Goal: Task Accomplishment & Management: Use online tool/utility

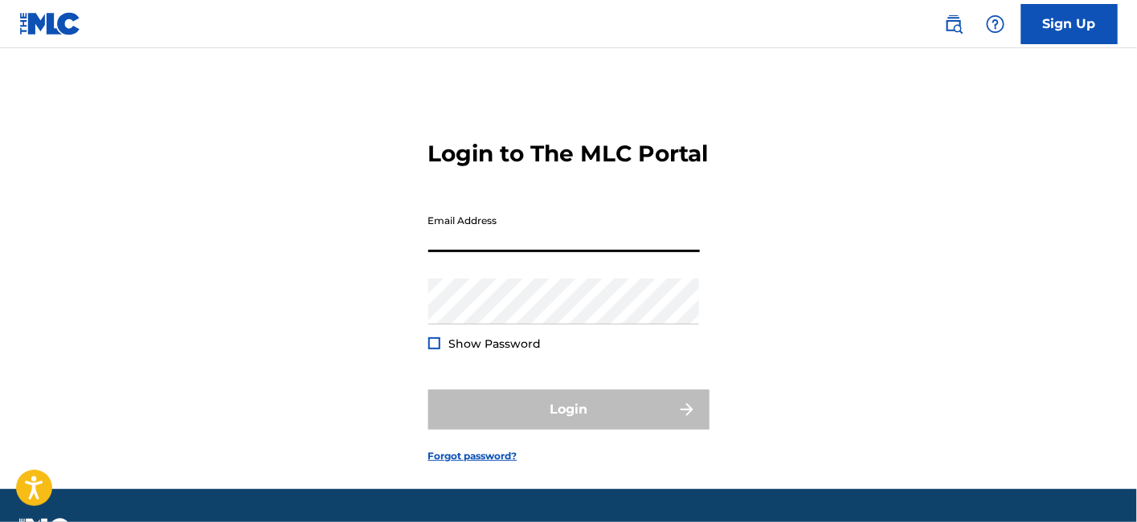
click at [548, 252] on input "Email Address" at bounding box center [564, 230] width 272 height 46
type input "[EMAIL_ADDRESS][DOMAIN_NAME]"
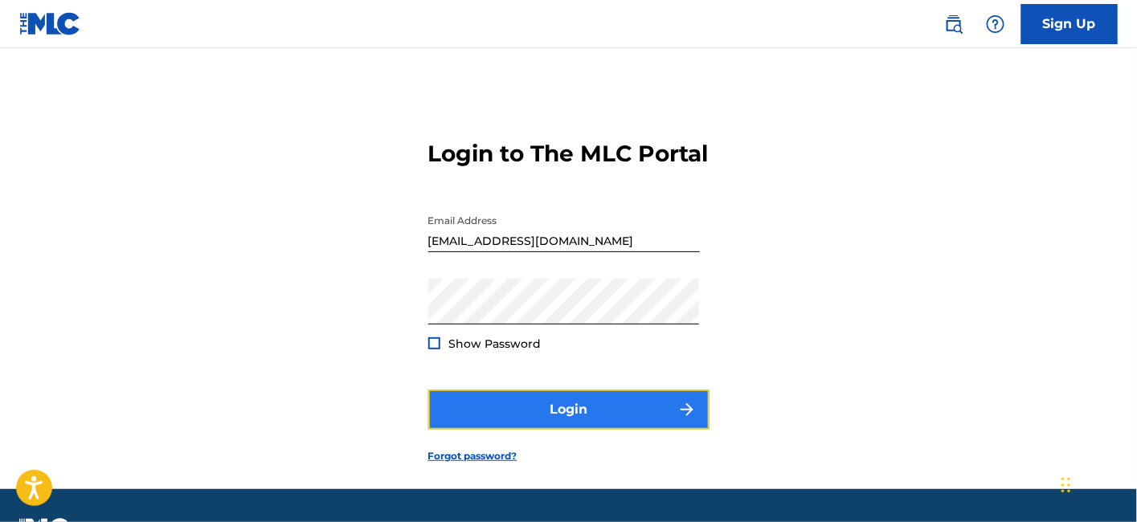
click at [542, 430] on button "Login" at bounding box center [568, 410] width 281 height 40
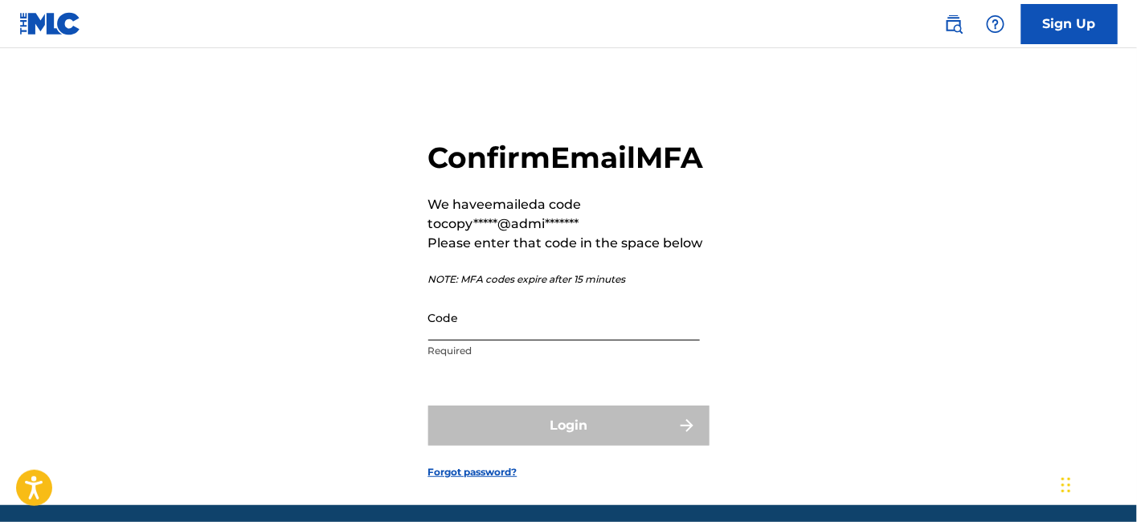
click at [507, 341] on input "Code" at bounding box center [564, 318] width 272 height 46
paste input "147701"
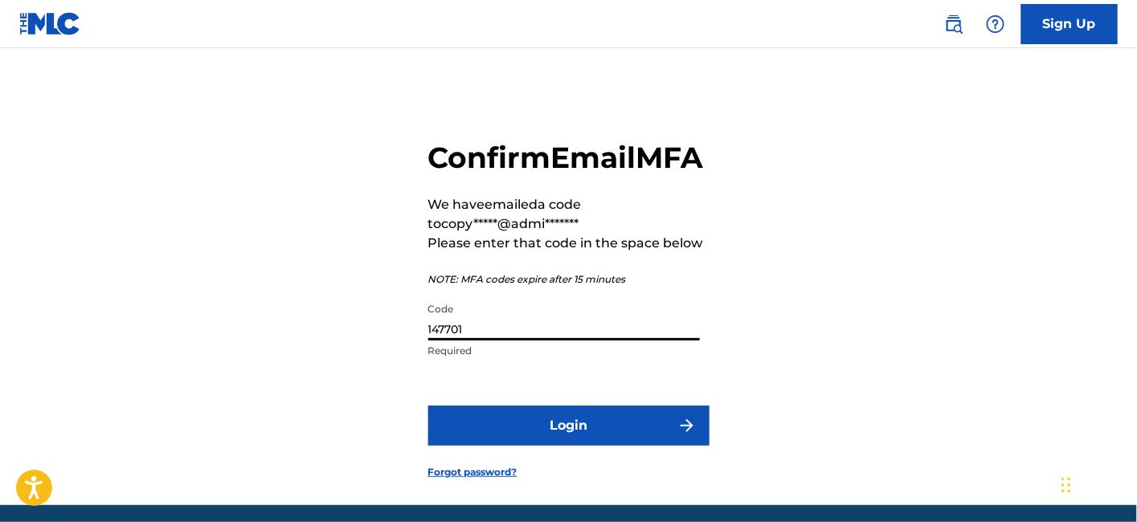
type input "147701"
click at [428, 406] on button "Login" at bounding box center [568, 426] width 281 height 40
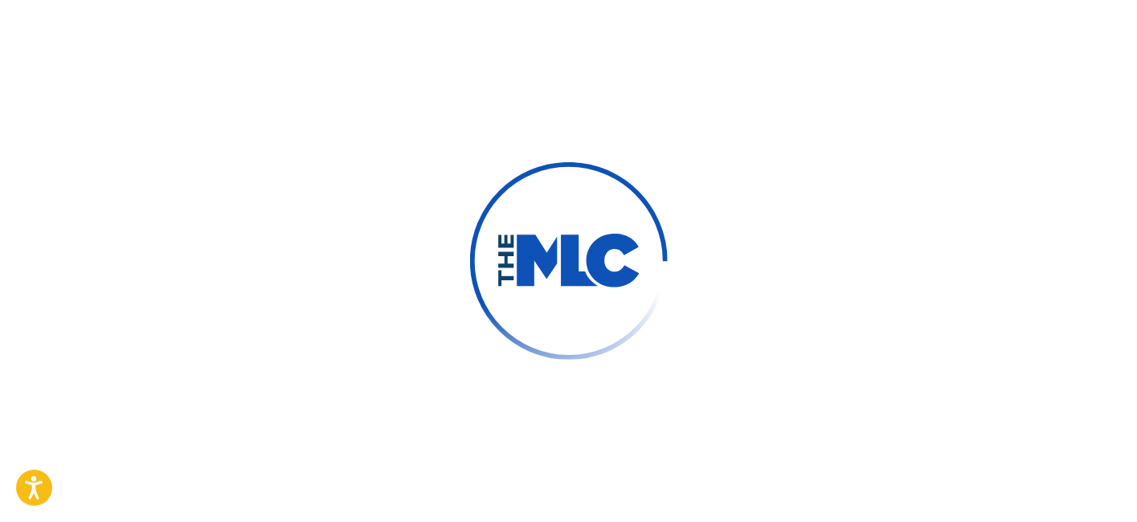
scroll to position [24, 0]
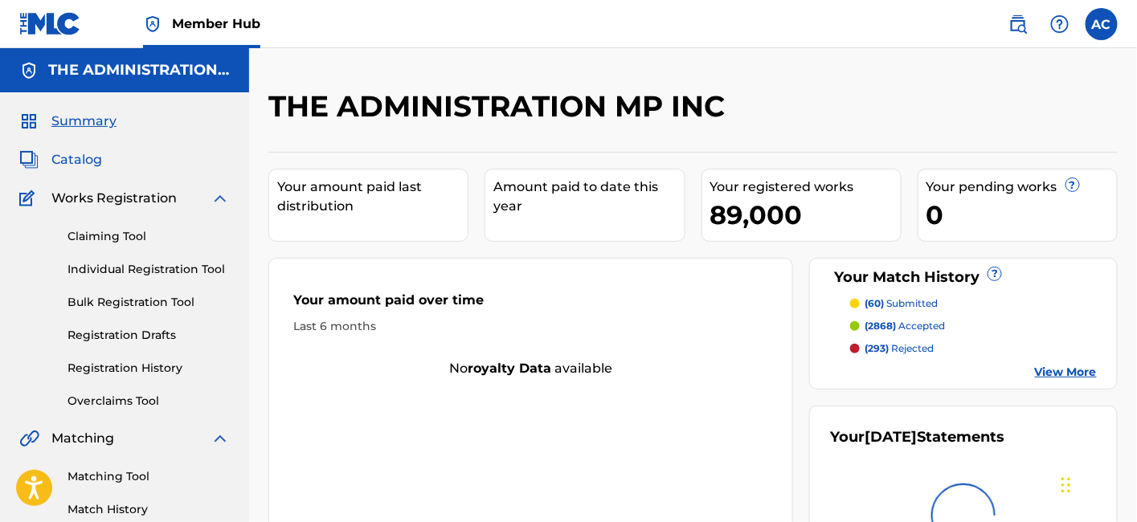
click at [78, 167] on span "Catalog" at bounding box center [76, 159] width 51 height 19
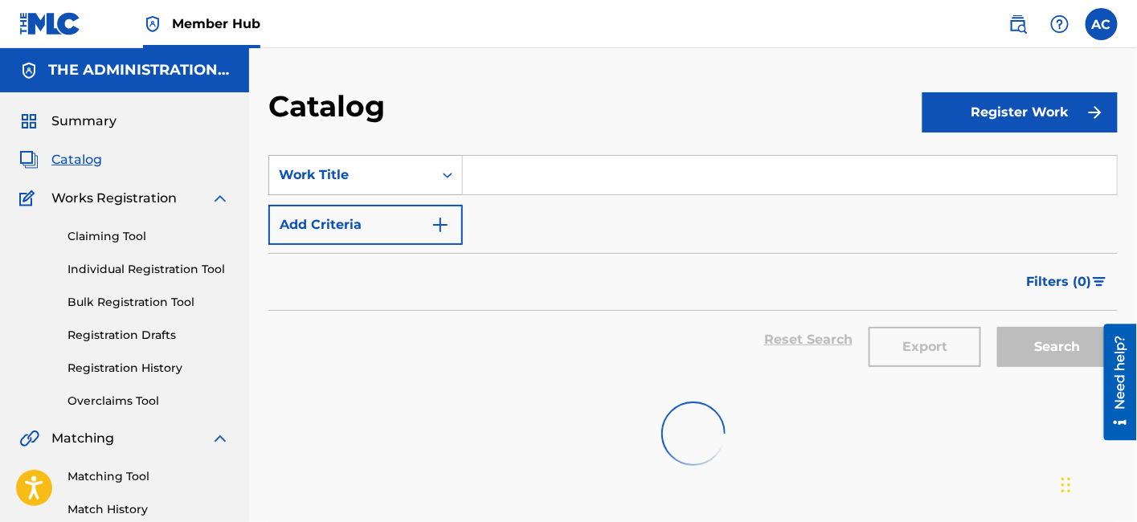
click at [428, 178] on div "Work Title" at bounding box center [351, 175] width 164 height 31
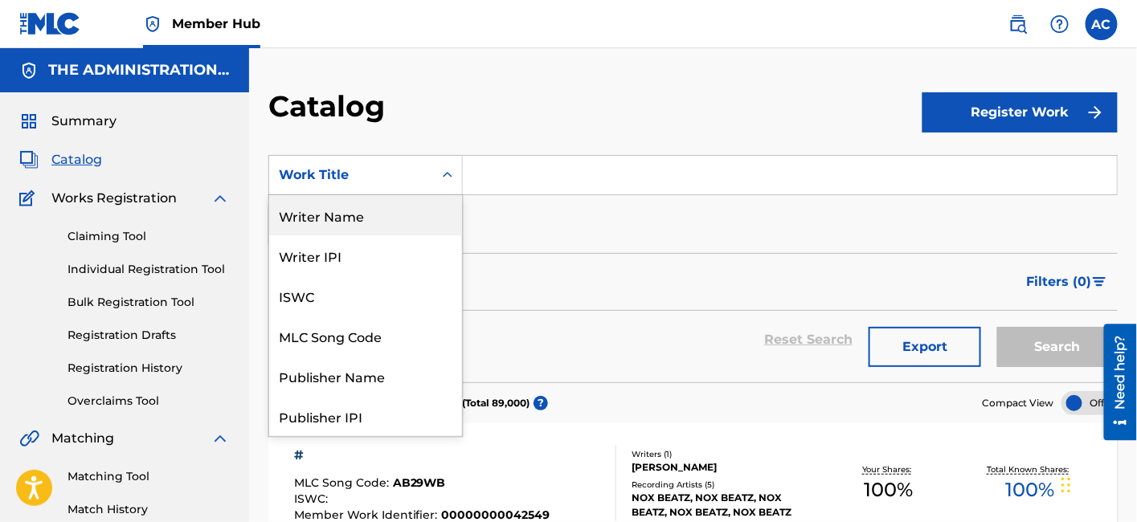
click at [395, 216] on div "Writer Name" at bounding box center [365, 215] width 193 height 40
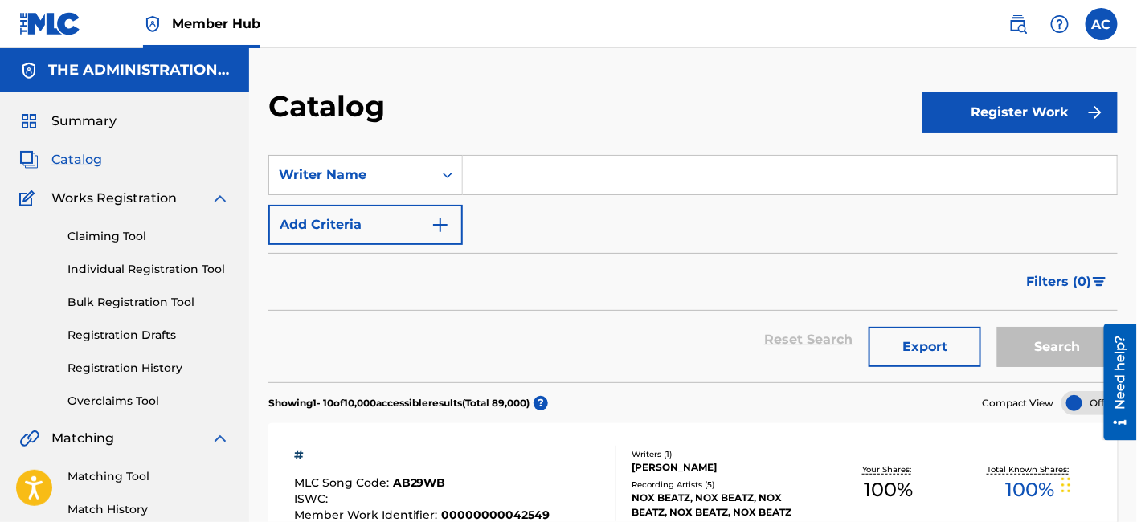
click at [496, 193] on input "Search Form" at bounding box center [790, 175] width 654 height 39
paste input "[PERSON_NAME]"
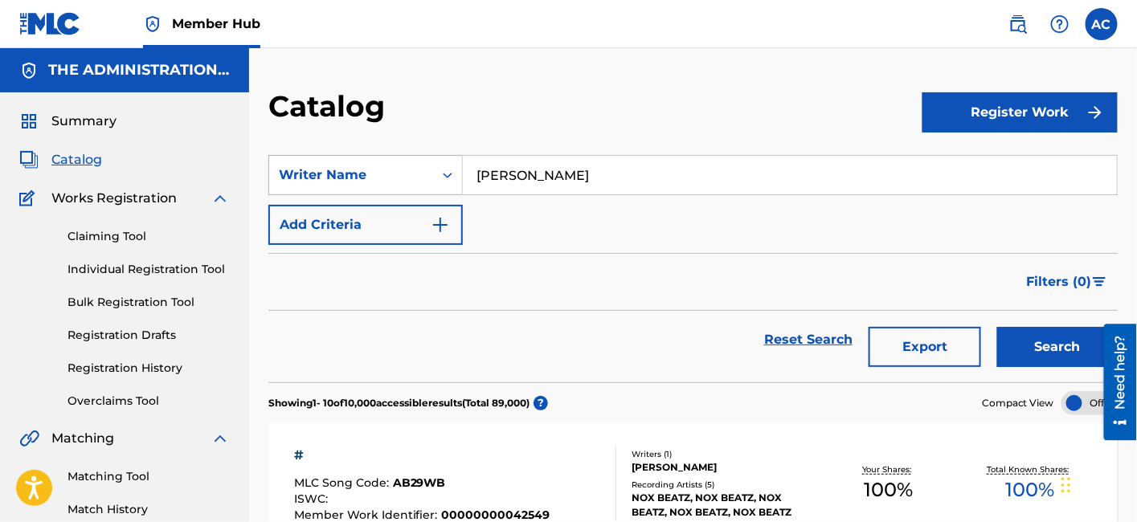
drag, startPoint x: 526, startPoint y: 171, endPoint x: 380, endPoint y: 185, distance: 146.9
click at [380, 185] on div "SearchWithCriteria9d5da5f6-0096-4606-af29-e6e4599b5ea8 Writer Name [PERSON_NAME]" at bounding box center [693, 175] width 850 height 40
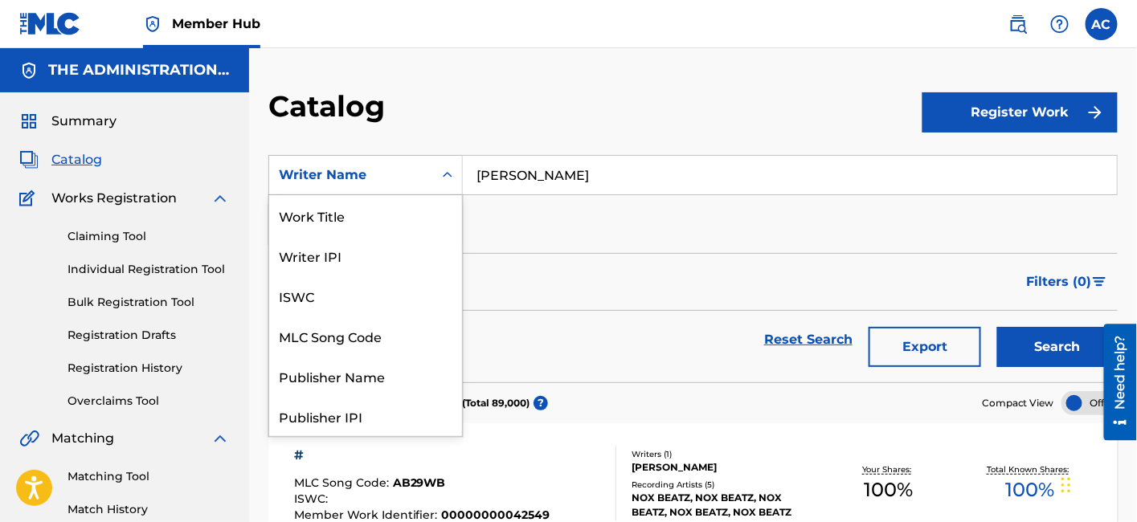
scroll to position [241, 0]
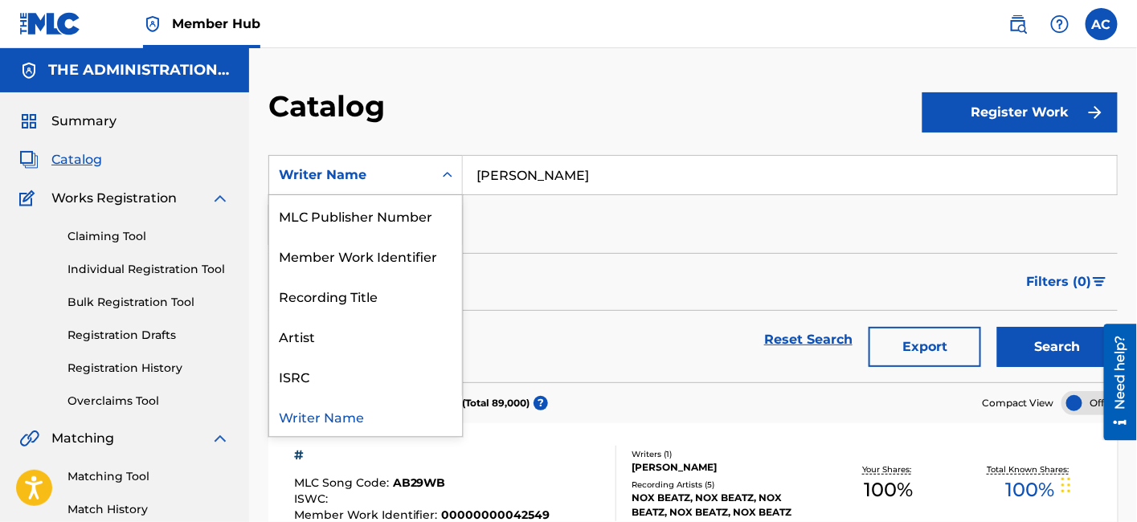
click at [380, 185] on div "Writer Name" at bounding box center [351, 175] width 164 height 31
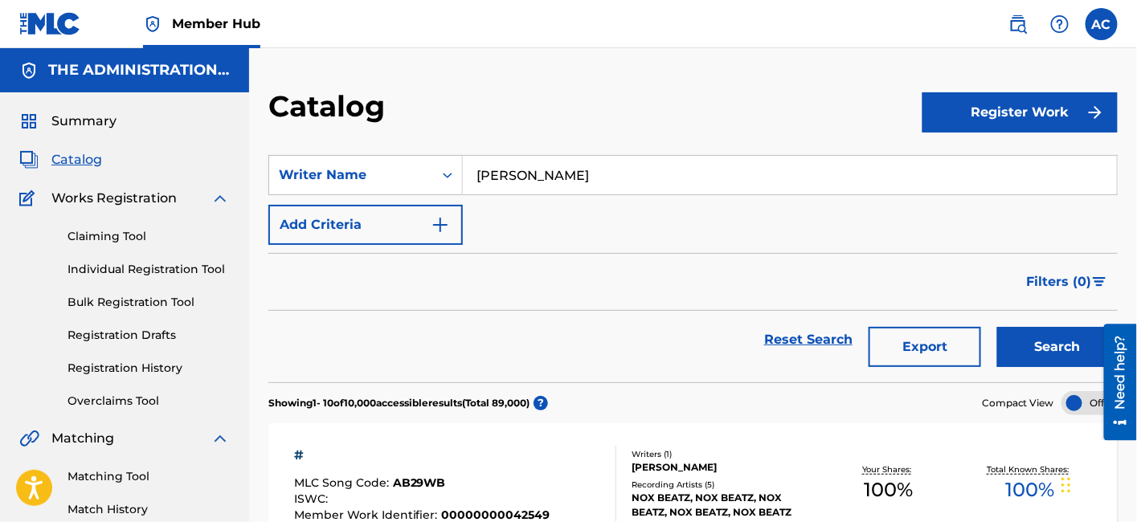
click at [477, 172] on input "[PERSON_NAME]" at bounding box center [790, 175] width 654 height 39
click at [599, 177] on input "[PERSON_NAME]" at bounding box center [790, 175] width 654 height 39
type input "[PERSON_NAME]"
click at [997, 327] on button "Search" at bounding box center [1057, 347] width 121 height 40
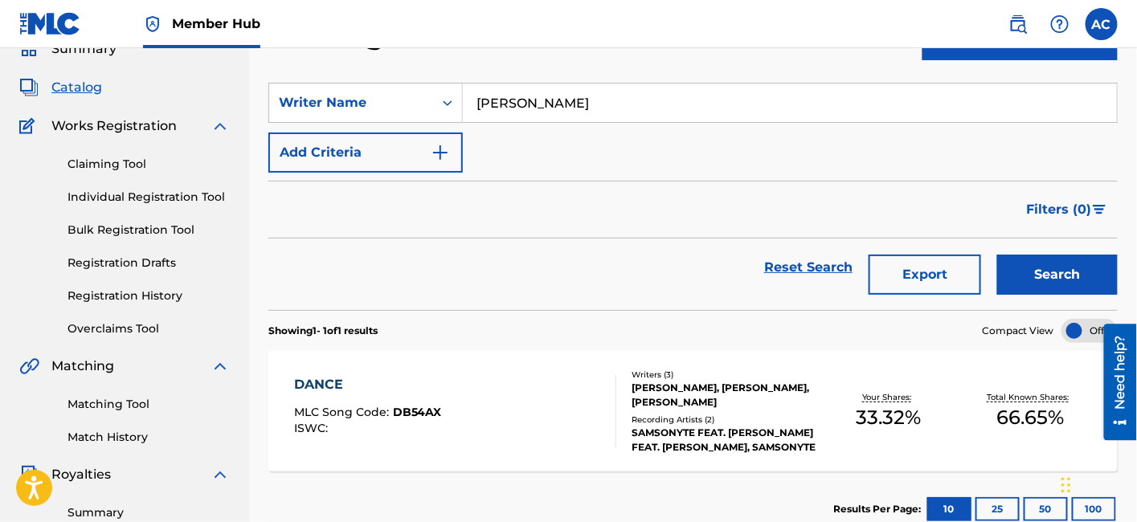
scroll to position [23, 0]
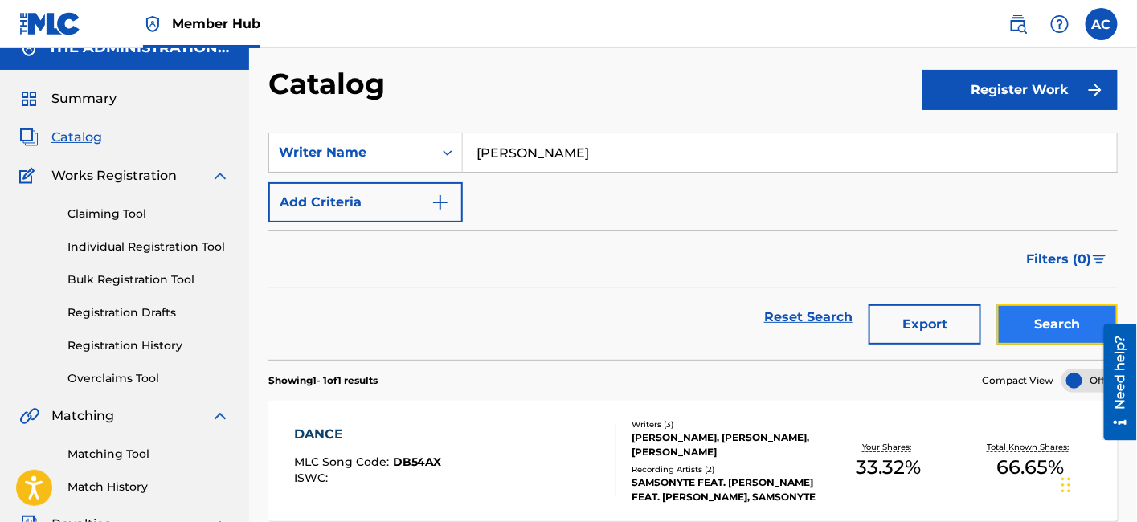
click at [1033, 329] on button "Search" at bounding box center [1057, 325] width 121 height 40
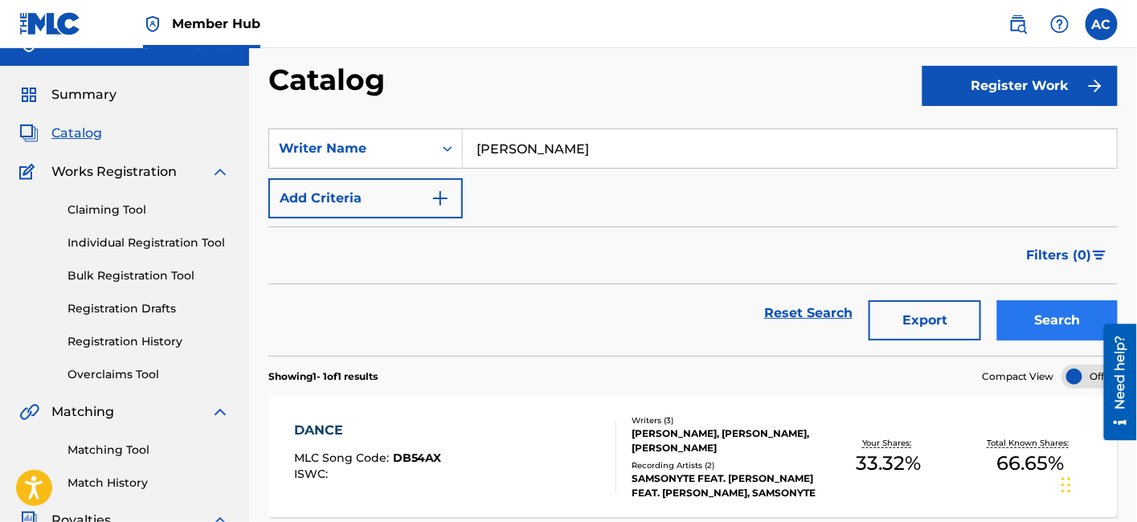
scroll to position [24, 0]
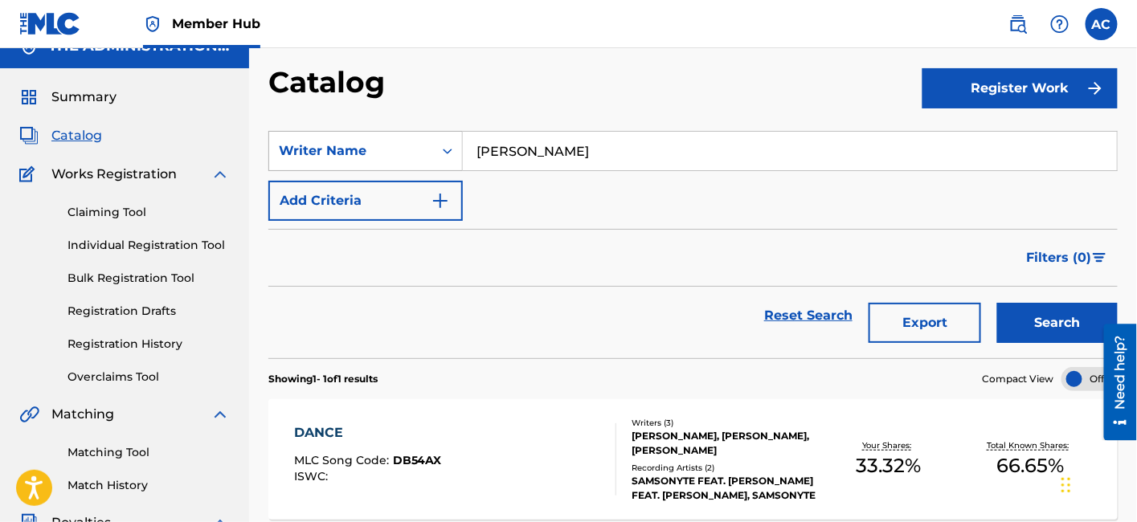
click at [430, 146] on div "Writer Name" at bounding box center [351, 151] width 164 height 31
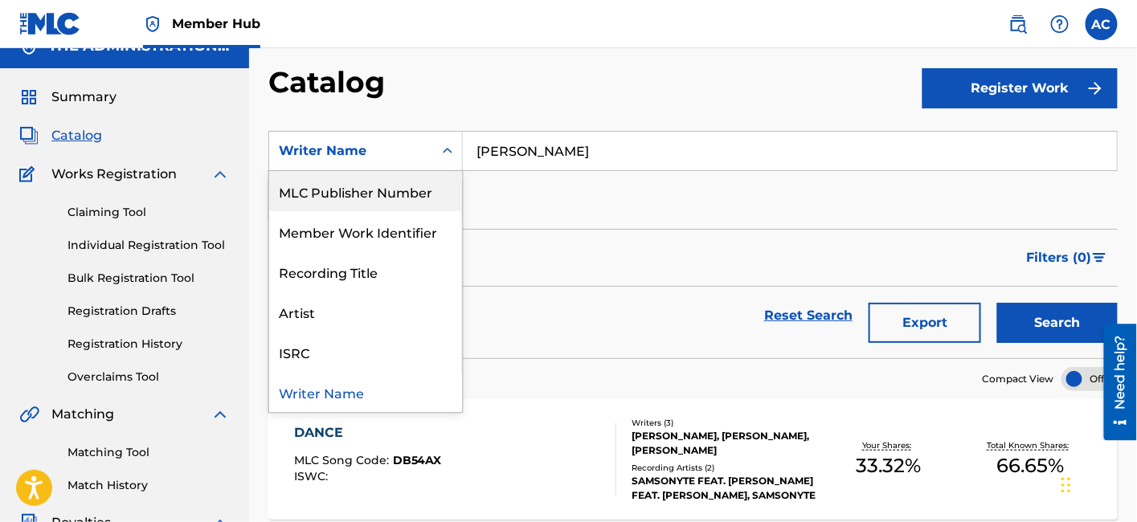
scroll to position [0, 0]
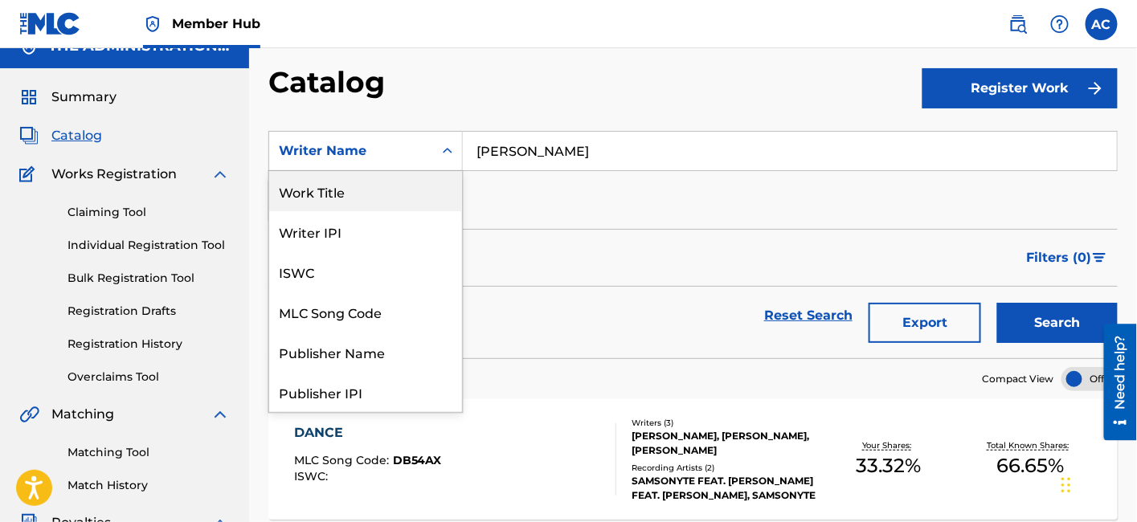
click at [391, 204] on div "Work Title" at bounding box center [365, 191] width 193 height 40
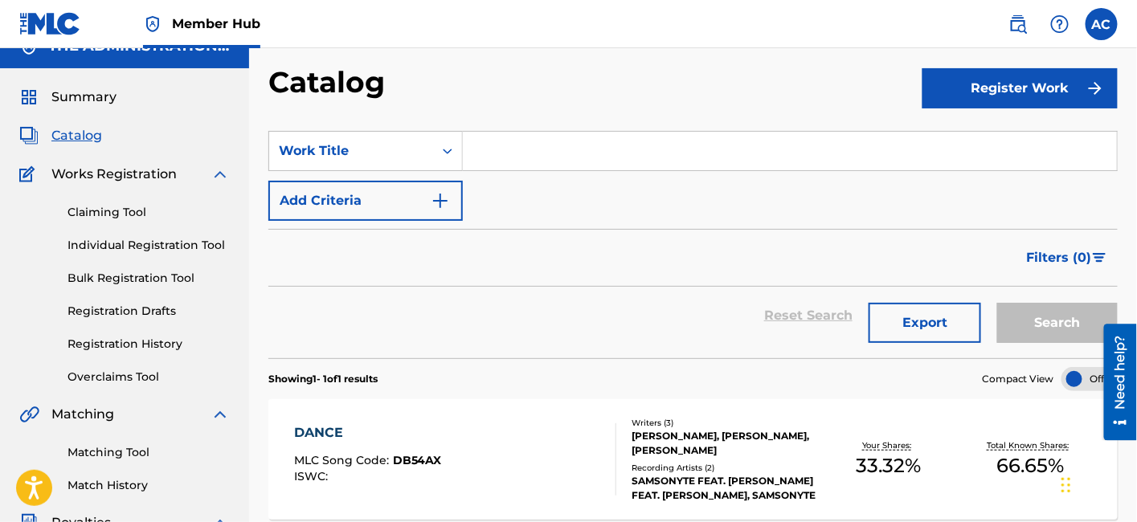
click at [537, 174] on div "SearchWithCriteriaa01a26ab-90ac-49e0-bbc2-43e9a7b93449 Work Title Add Criteria" at bounding box center [693, 176] width 850 height 90
click at [539, 148] on input "Search Form" at bounding box center [790, 151] width 654 height 39
paste input "10,000 Hours"
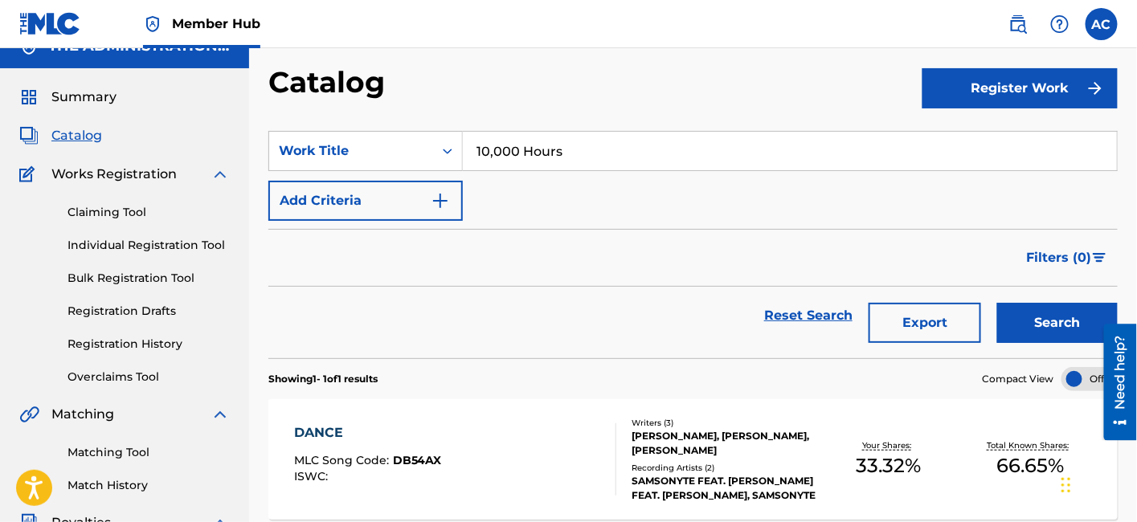
type input "10,000 Hours"
click at [997, 303] on button "Search" at bounding box center [1057, 323] width 121 height 40
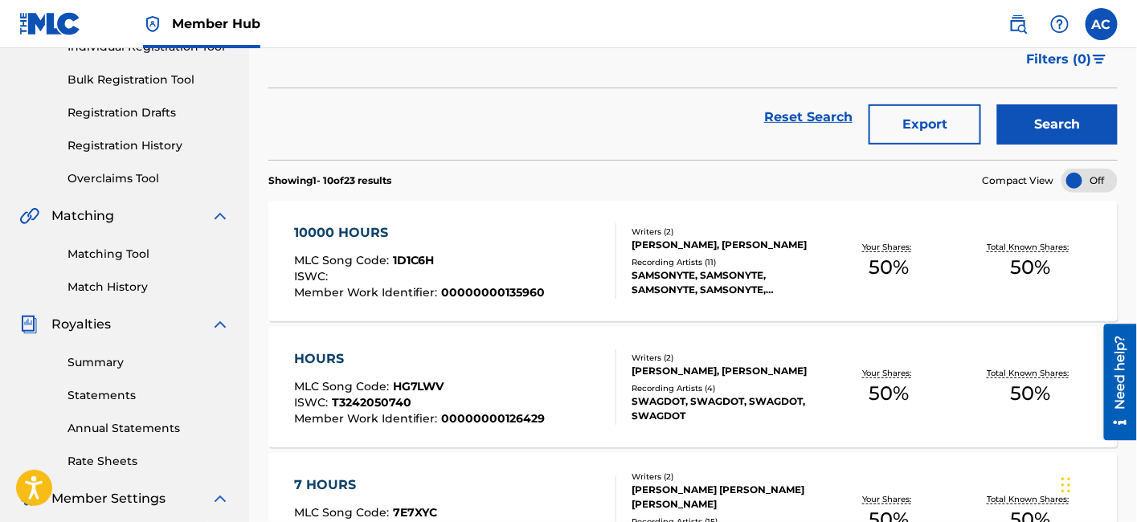
scroll to position [208, 0]
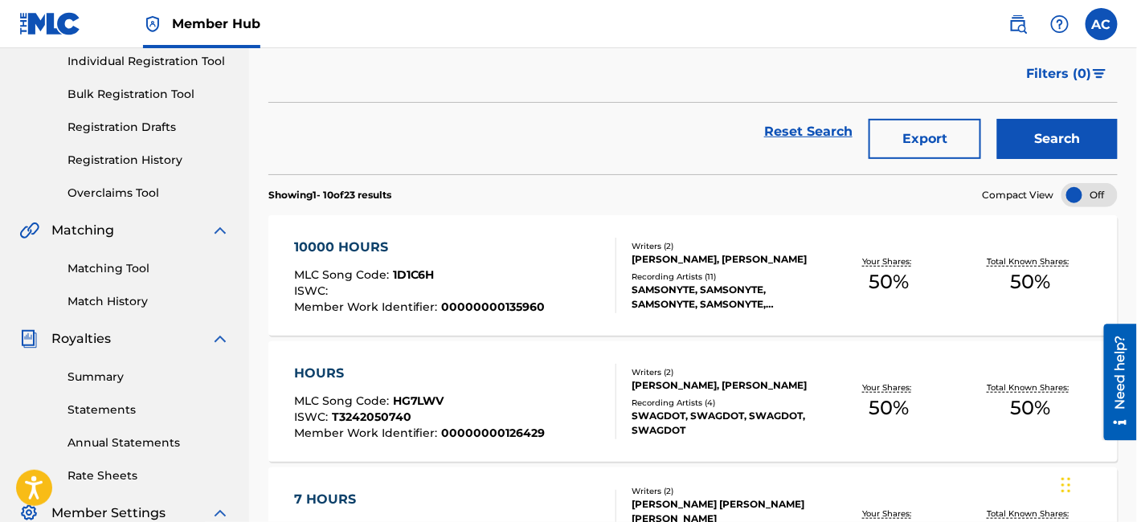
click at [533, 273] on div "MLC Song Code : 1D1C6H" at bounding box center [420, 277] width 252 height 16
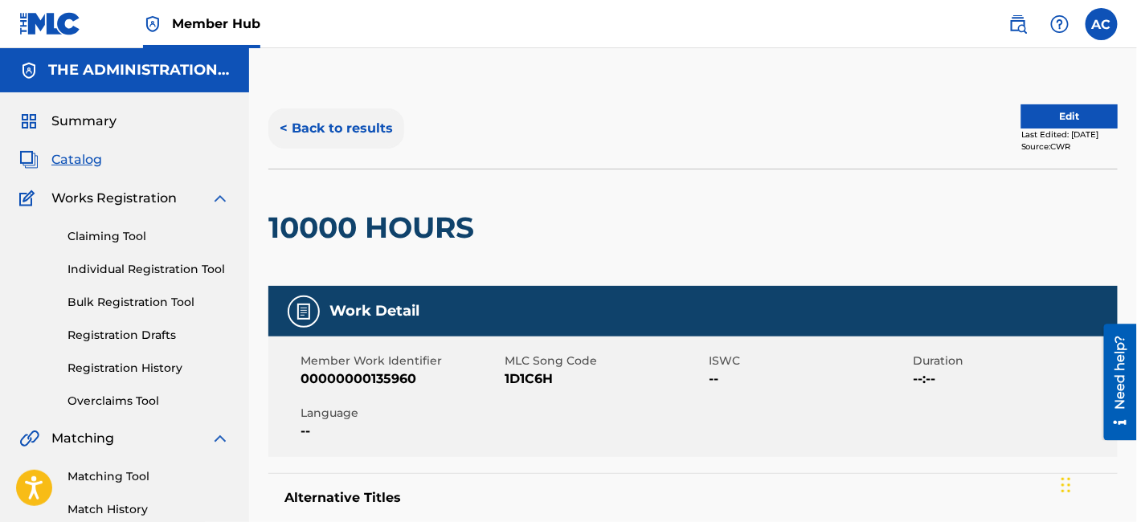
click at [376, 141] on button "< Back to results" at bounding box center [336, 129] width 136 height 40
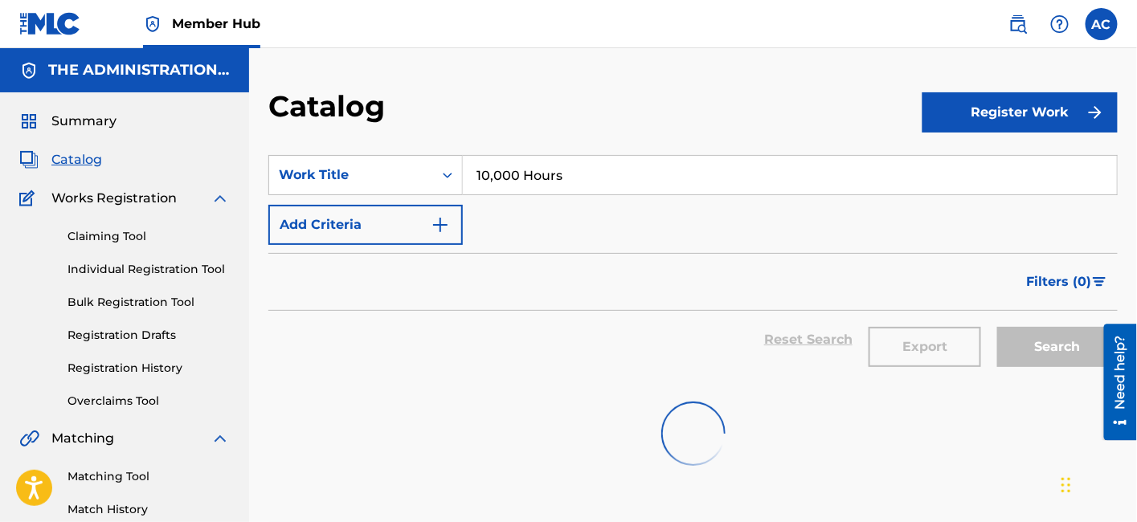
click at [514, 178] on input "10,000 Hours" at bounding box center [790, 175] width 654 height 39
paste input "Ascend"
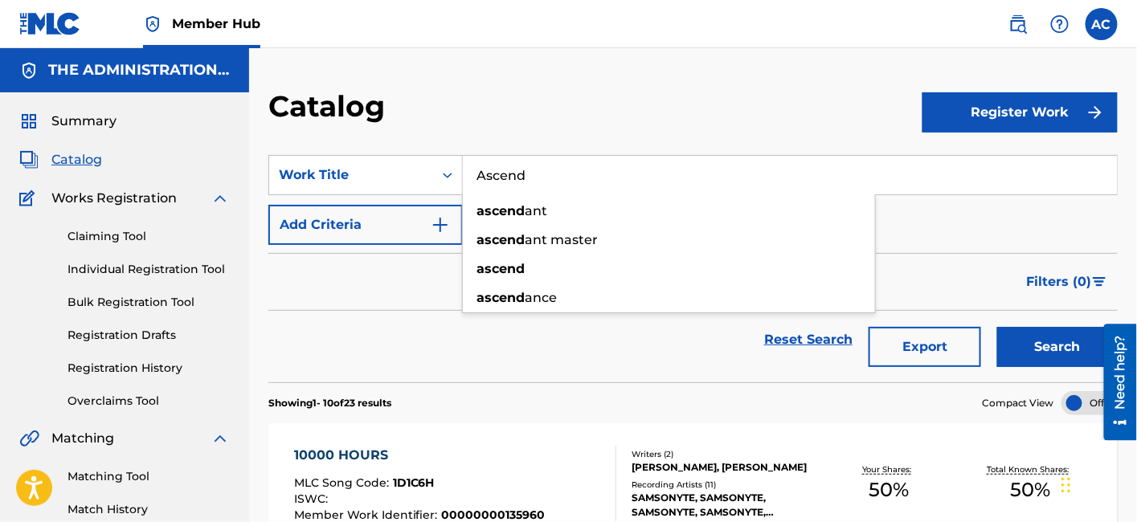
type input "Ascend"
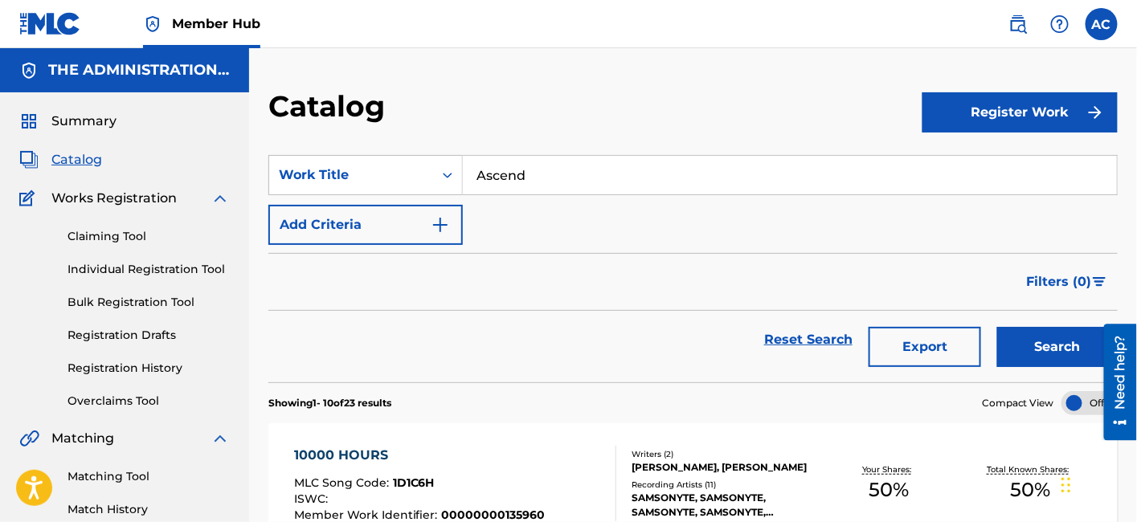
click at [443, 468] on div "10000 HOURS MLC Song Code : 1D1C6H ISWC : Member Work Identifier : 000000001359…" at bounding box center [420, 484] width 252 height 76
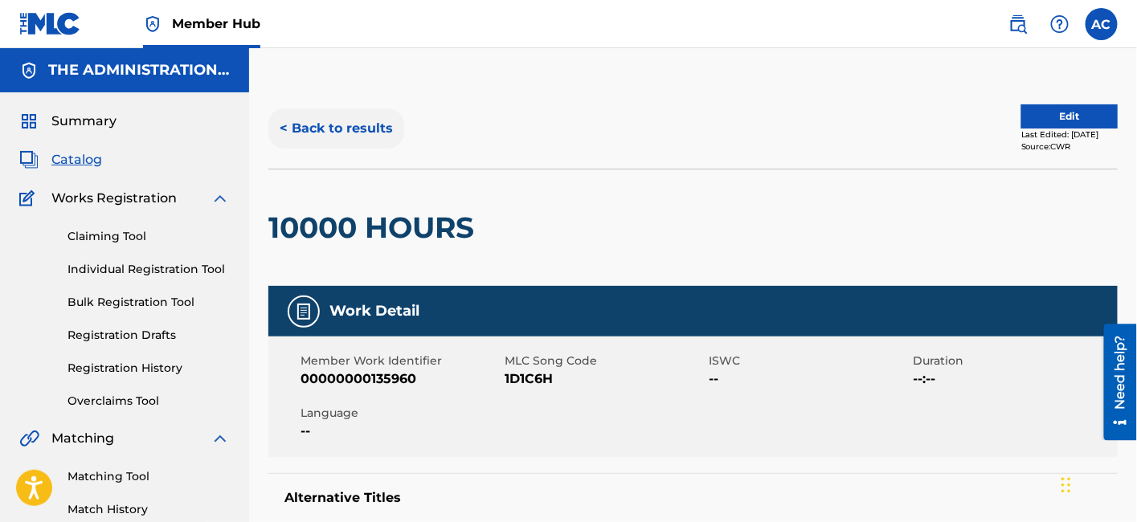
click at [333, 127] on button "< Back to results" at bounding box center [336, 129] width 136 height 40
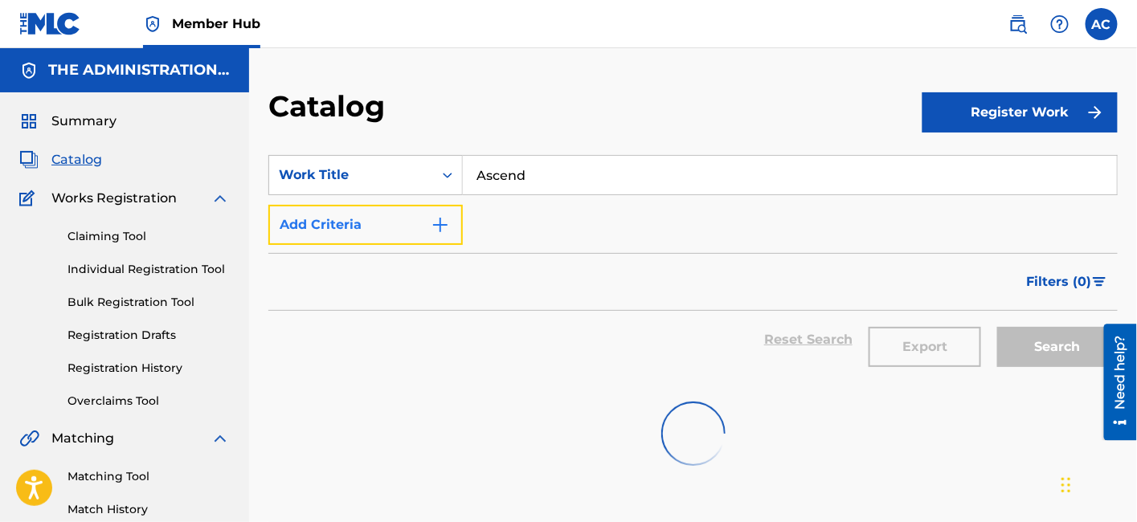
click at [432, 219] on img "Search Form" at bounding box center [440, 224] width 19 height 19
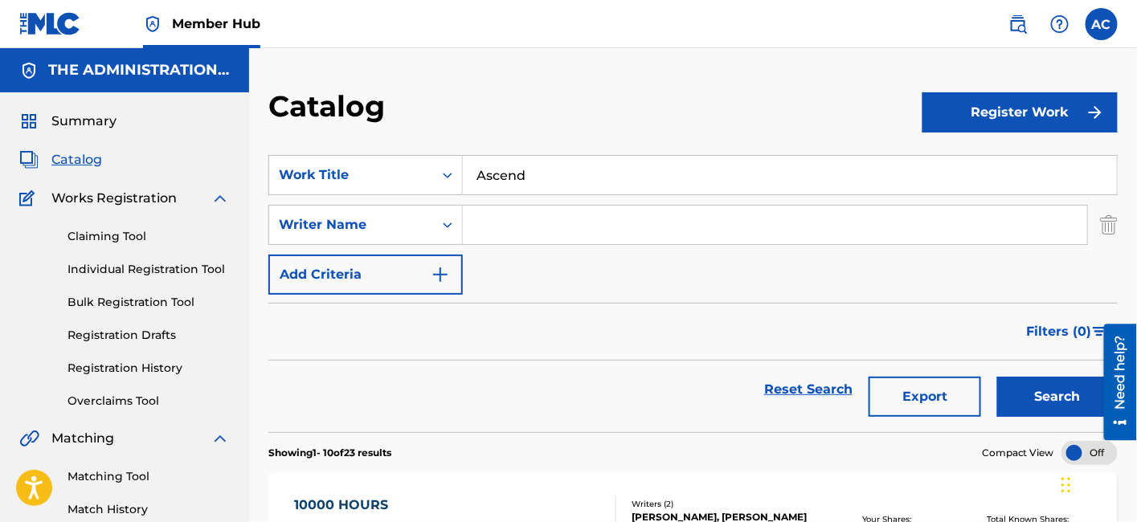
click at [481, 223] on input "Search Form" at bounding box center [775, 225] width 625 height 39
paste input "[PERSON_NAME]"
type input "[PERSON_NAME]"
click at [997, 377] on button "Search" at bounding box center [1057, 397] width 121 height 40
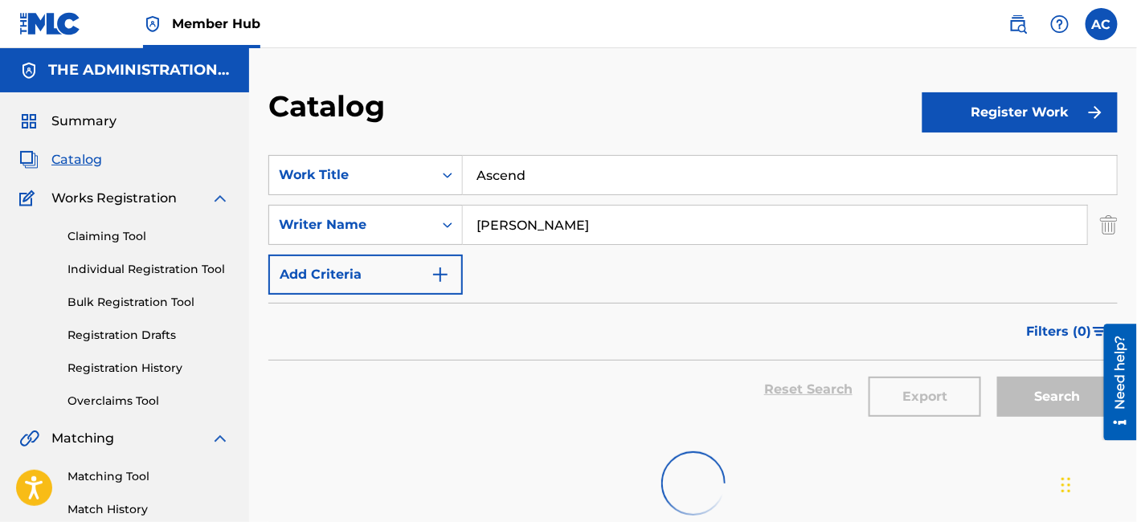
scroll to position [137, 0]
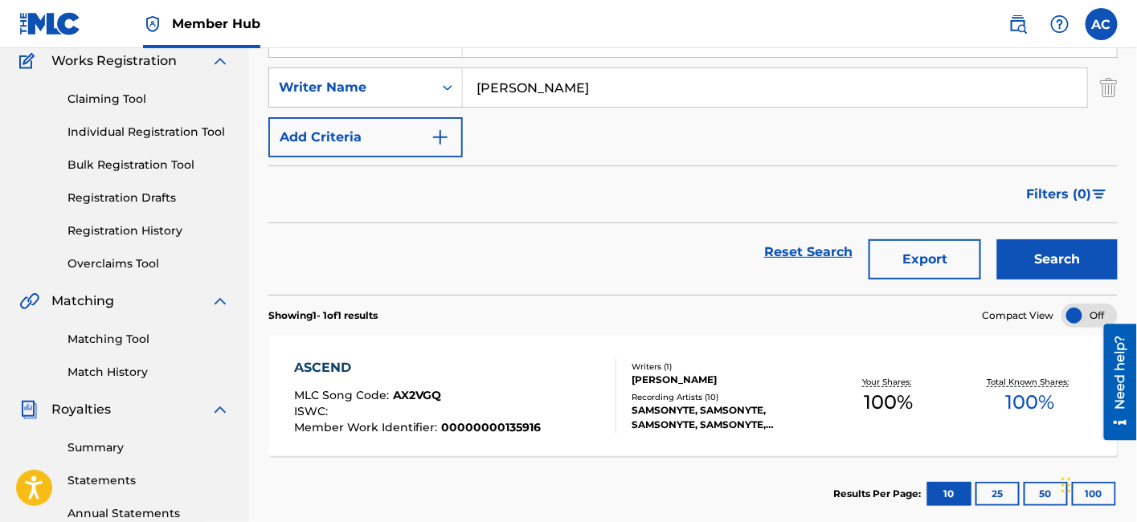
click at [546, 387] on div "ASCEND MLC Song Code : AX2VGQ ISWC : Member Work Identifier : 00000000135916" at bounding box center [455, 396] width 323 height 76
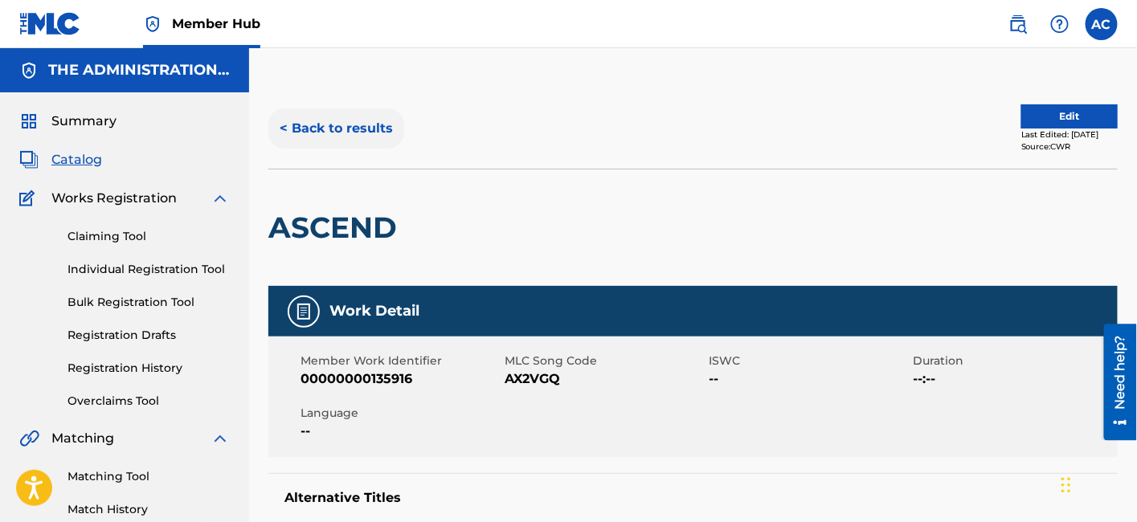
click at [326, 119] on button "< Back to results" at bounding box center [336, 129] width 136 height 40
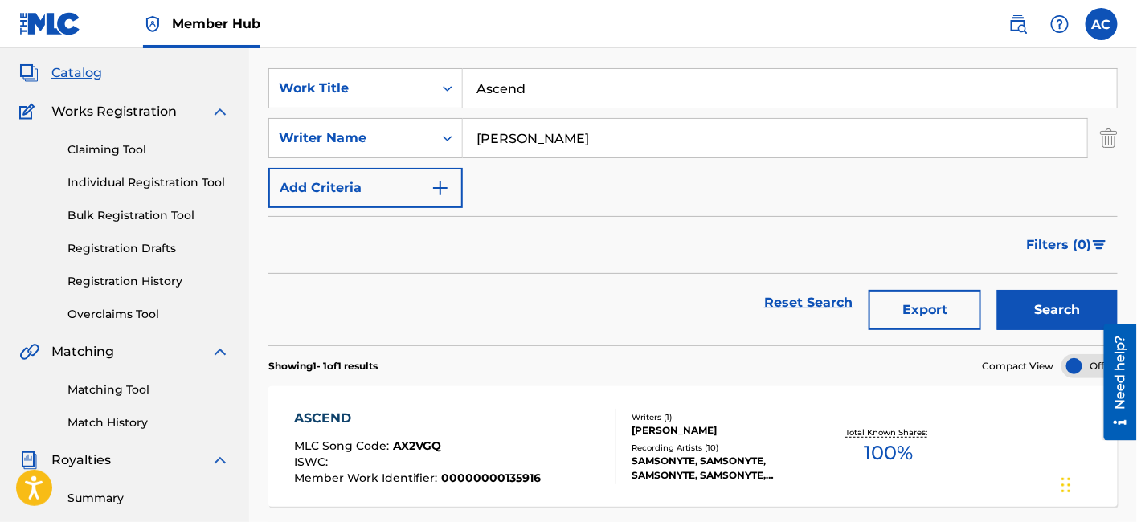
scroll to position [85, 0]
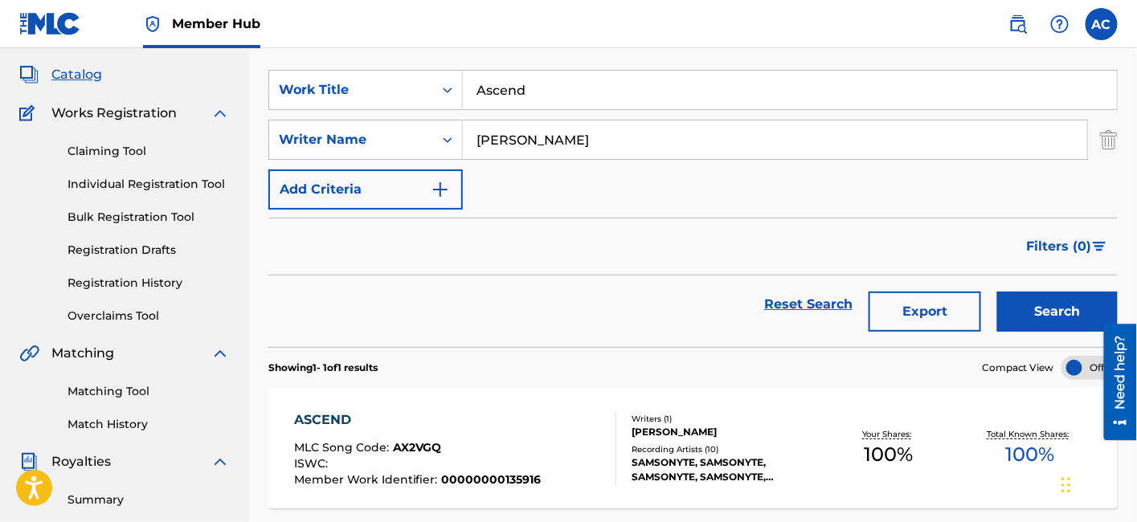
click at [502, 92] on input "Ascend" at bounding box center [790, 90] width 654 height 39
paste input "Chip Off the Block"
type input "Chip Off the Block"
click at [997, 292] on button "Search" at bounding box center [1057, 312] width 121 height 40
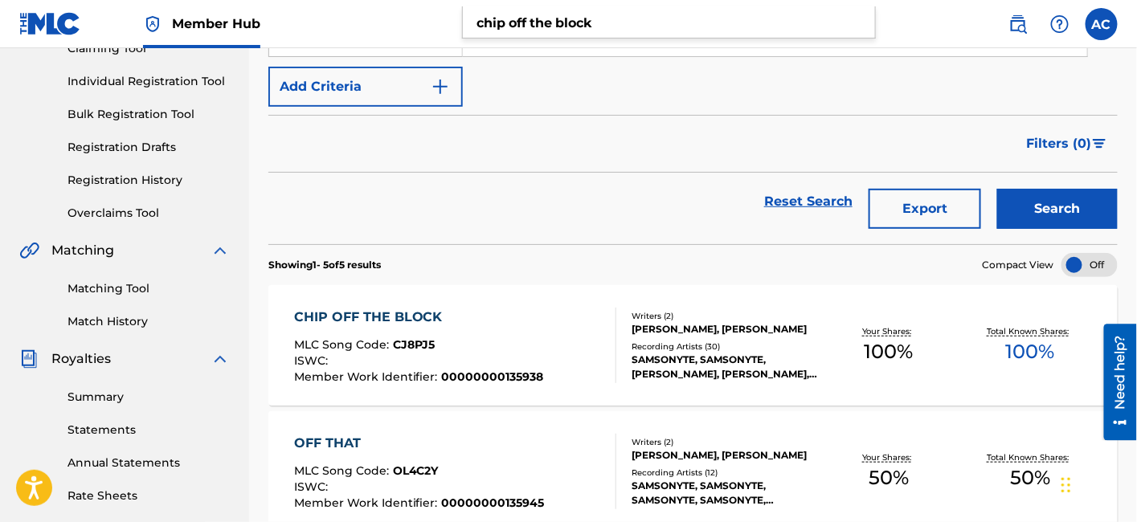
scroll to position [196, 0]
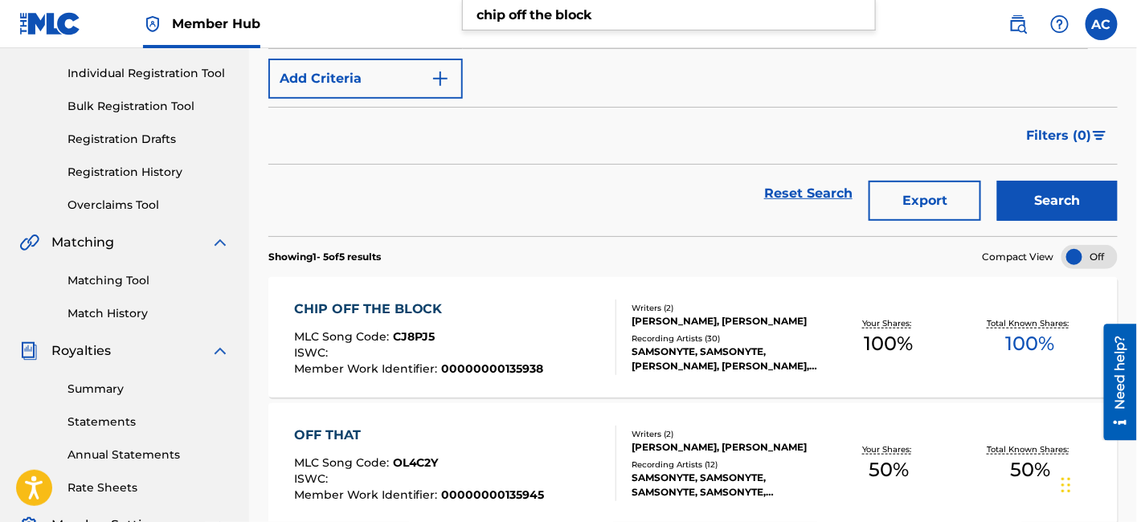
click at [531, 333] on div "MLC Song Code : CJ8PJ5" at bounding box center [419, 339] width 250 height 16
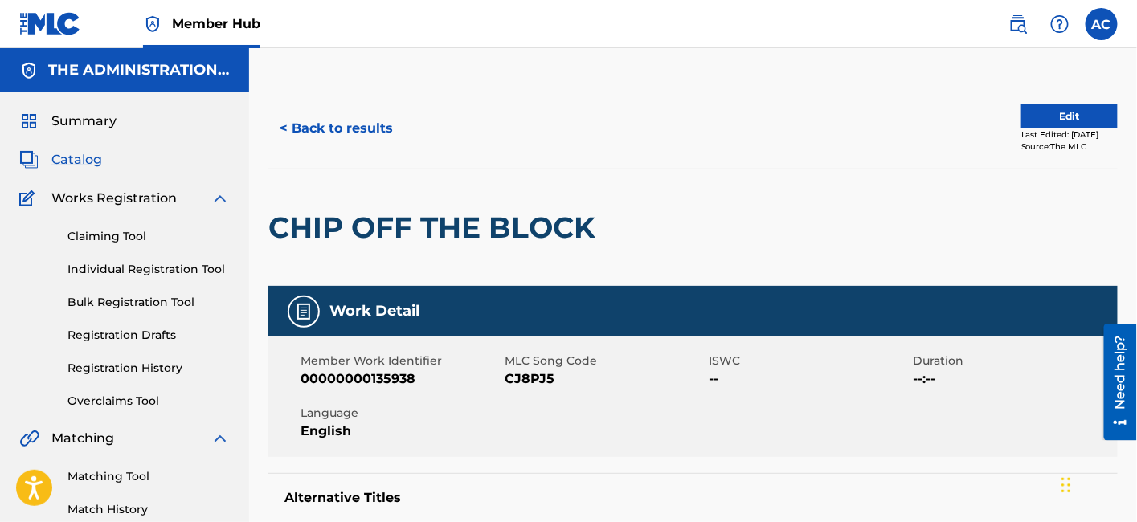
click at [399, 231] on h2 "CHIP OFF THE BLOCK" at bounding box center [435, 228] width 335 height 36
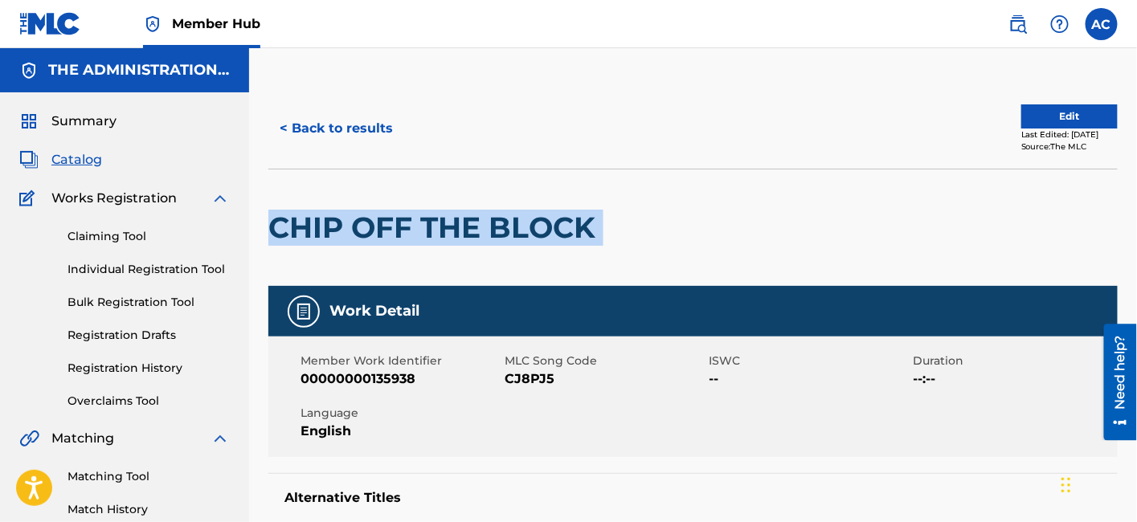
click at [399, 231] on h2 "CHIP OFF THE BLOCK" at bounding box center [435, 228] width 335 height 36
copy div "CHIP OFF THE BLOCK"
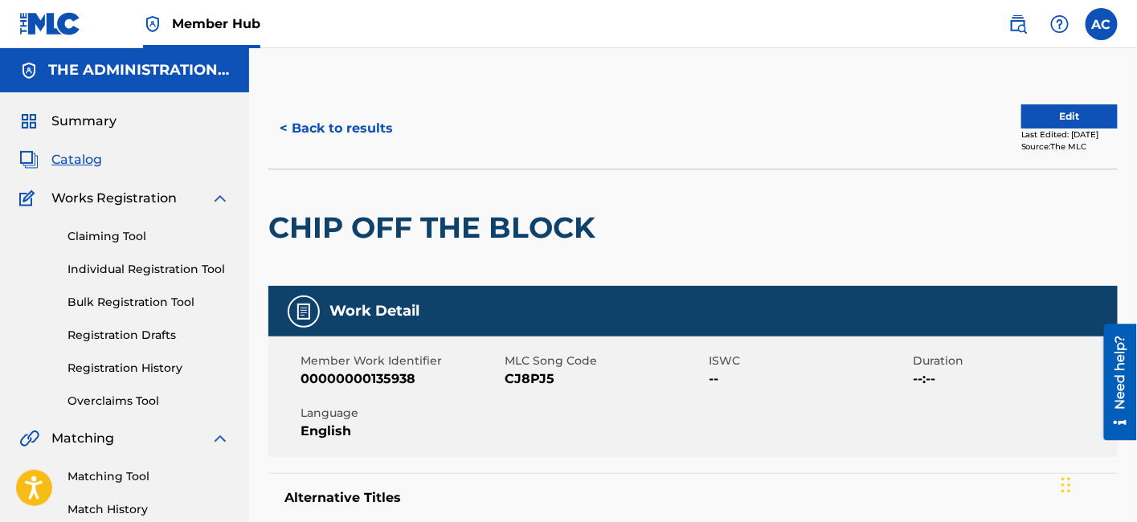
click at [530, 389] on div "Member Work Identifier 00000000135938 MLC Song Code CJ8PJ5 ISWC -- Duration --:…" at bounding box center [693, 397] width 850 height 121
click at [533, 382] on span "CJ8PJ5" at bounding box center [605, 379] width 200 height 19
copy span "CJ8PJ5"
click at [358, 125] on button "< Back to results" at bounding box center [336, 129] width 136 height 40
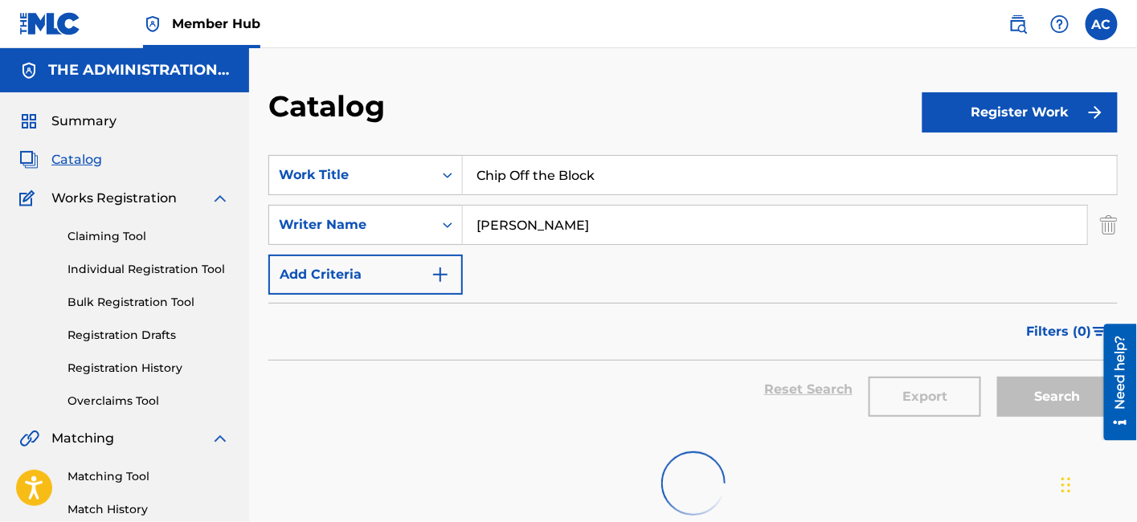
click at [566, 174] on input "Chip Off the Block" at bounding box center [790, 175] width 654 height 39
paste input "obras"
type input "Cobras"
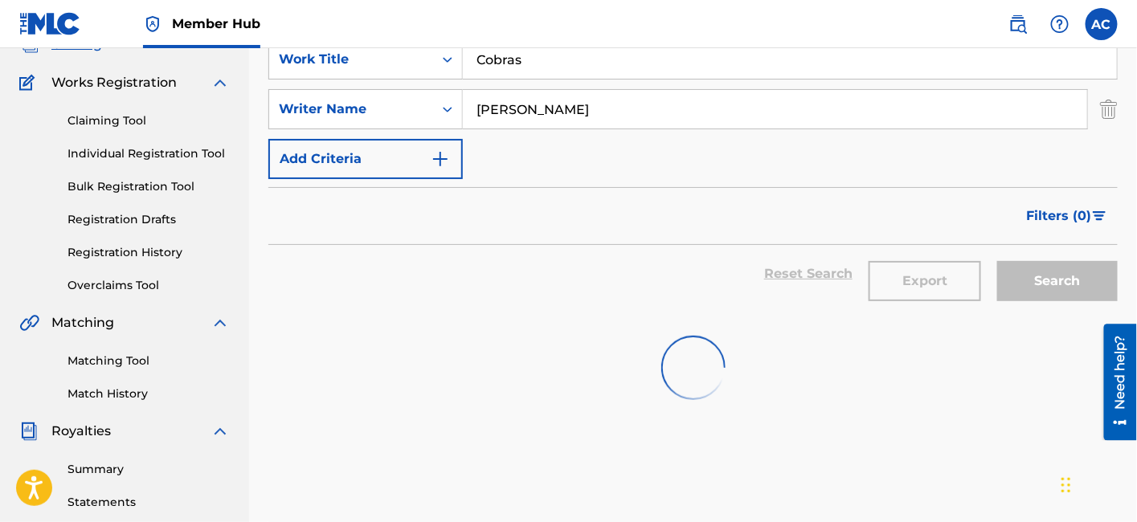
scroll to position [115, 0]
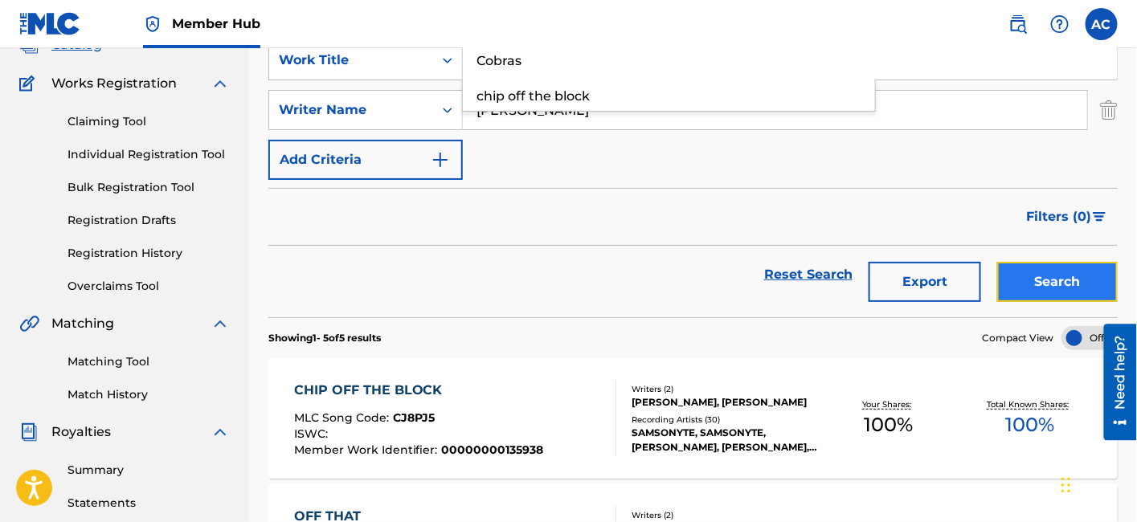
click at [1072, 292] on button "Search" at bounding box center [1057, 282] width 121 height 40
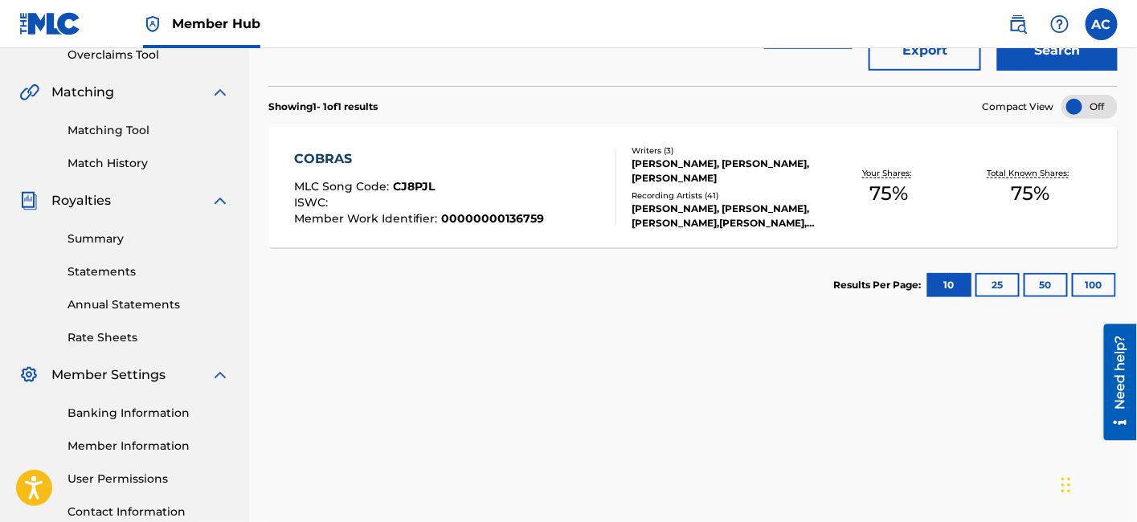
scroll to position [347, 0]
click at [659, 221] on div "[PERSON_NAME], [PERSON_NAME], [PERSON_NAME],[PERSON_NAME],[PERSON_NAME], [PERSO…" at bounding box center [725, 215] width 186 height 29
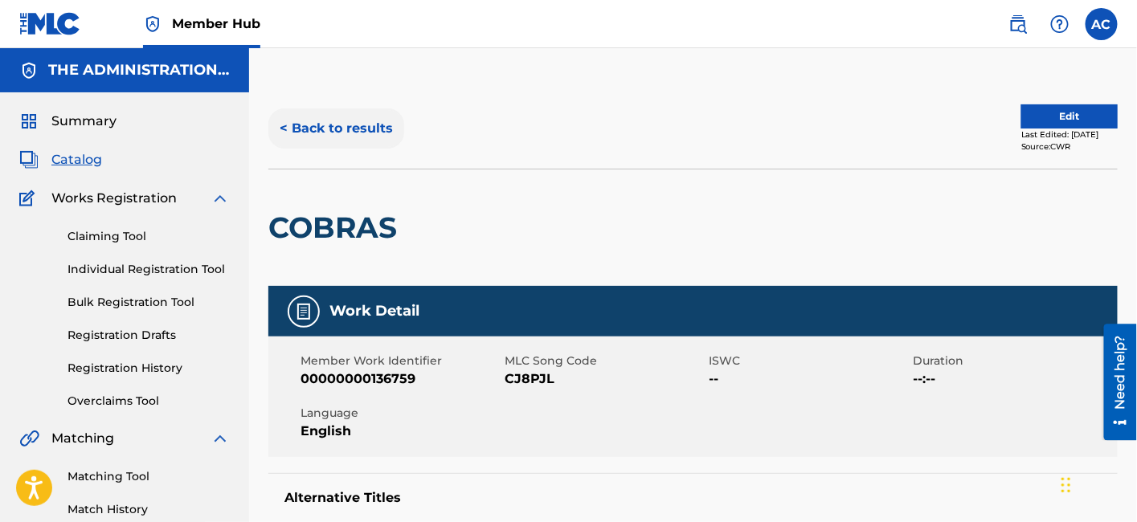
click at [341, 129] on button "< Back to results" at bounding box center [336, 129] width 136 height 40
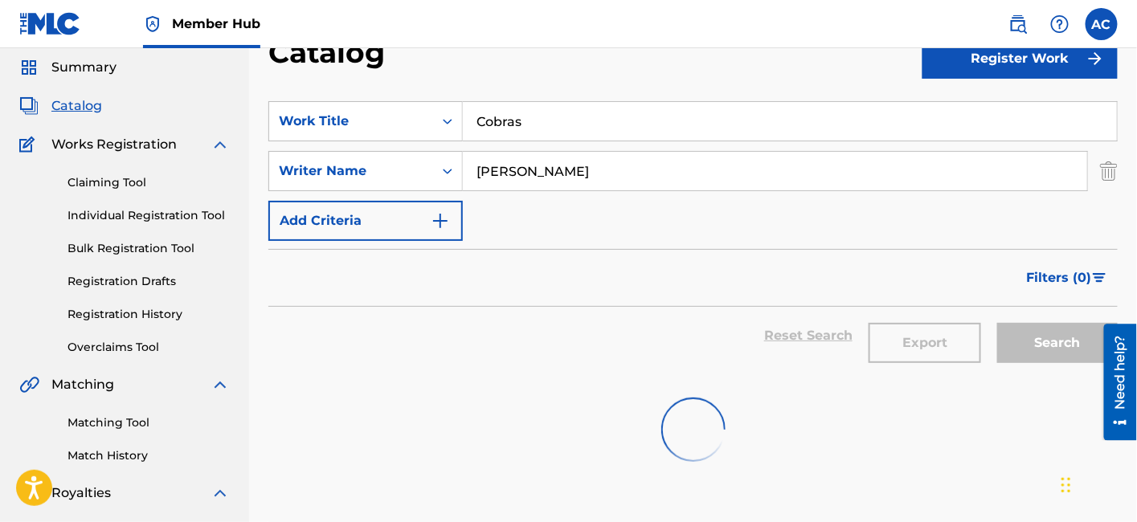
scroll to position [52, 0]
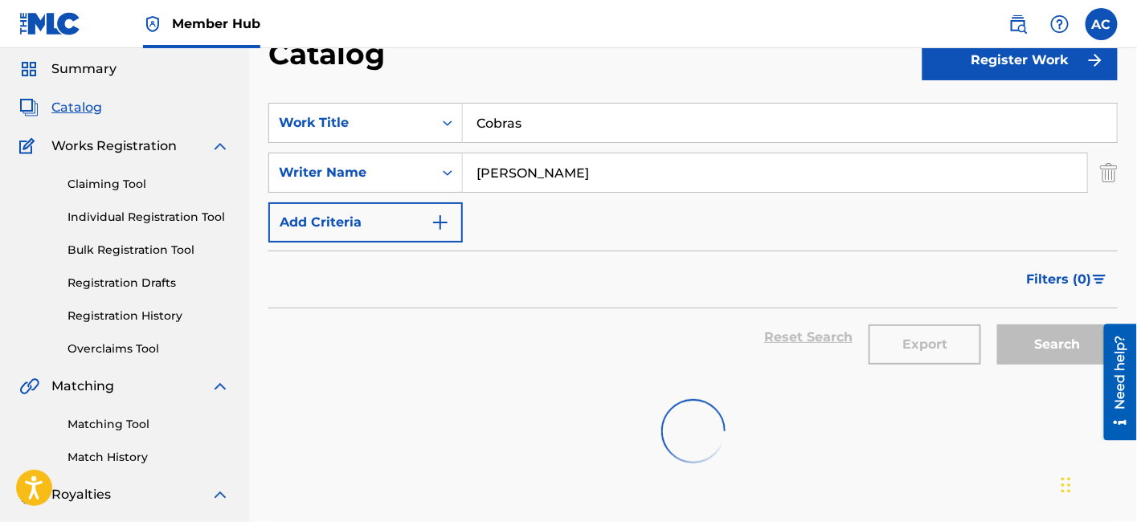
click at [530, 137] on input "Cobras" at bounding box center [790, 123] width 654 height 39
paste input "me Over"
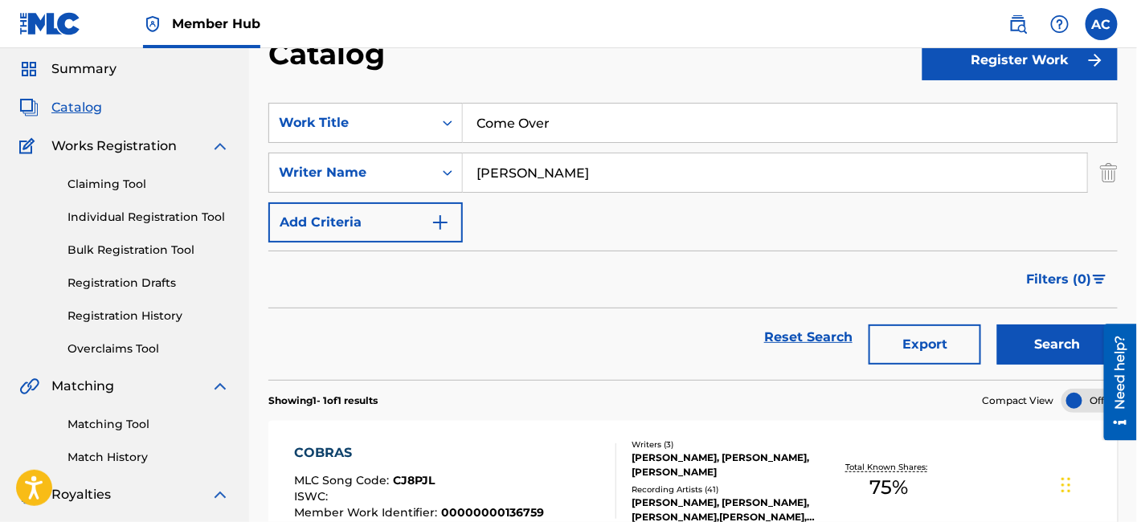
type input "Come Over"
click at [997, 325] on button "Search" at bounding box center [1057, 345] width 121 height 40
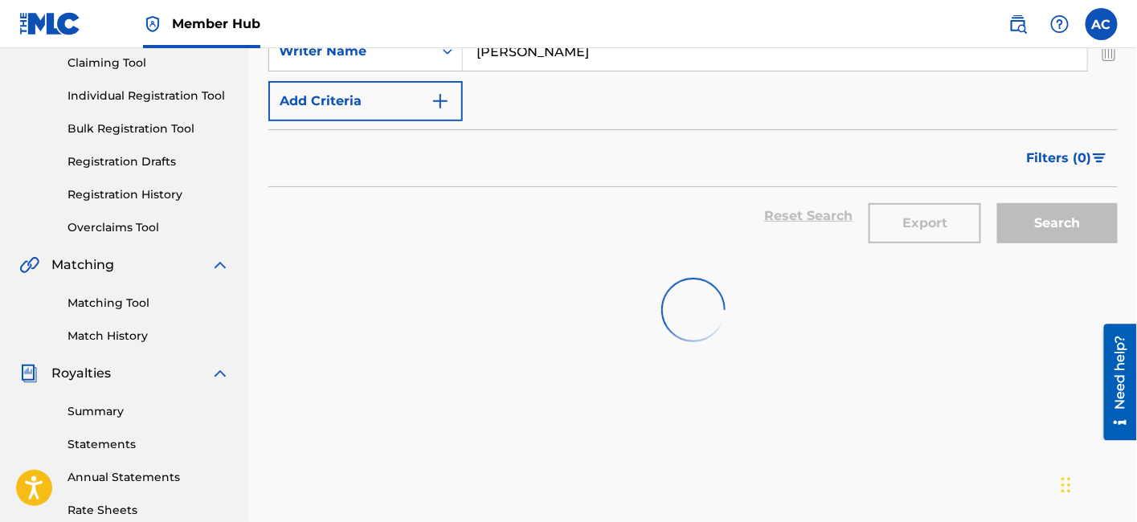
scroll to position [179, 0]
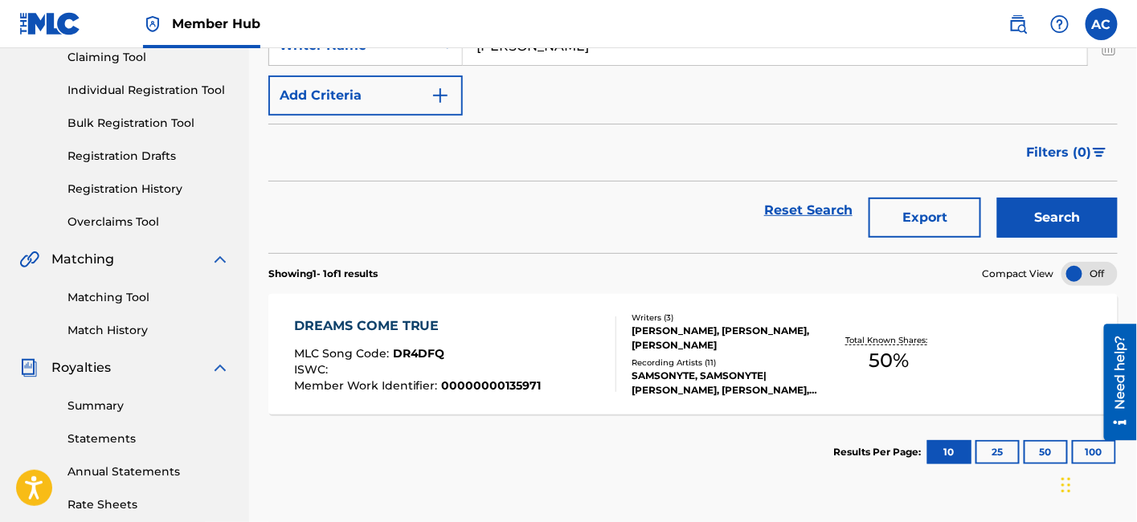
click at [623, 338] on div "Writers ( 3 ) [PERSON_NAME], [PERSON_NAME], [PERSON_NAME] Recording Artists ( 1…" at bounding box center [718, 355] width 202 height 86
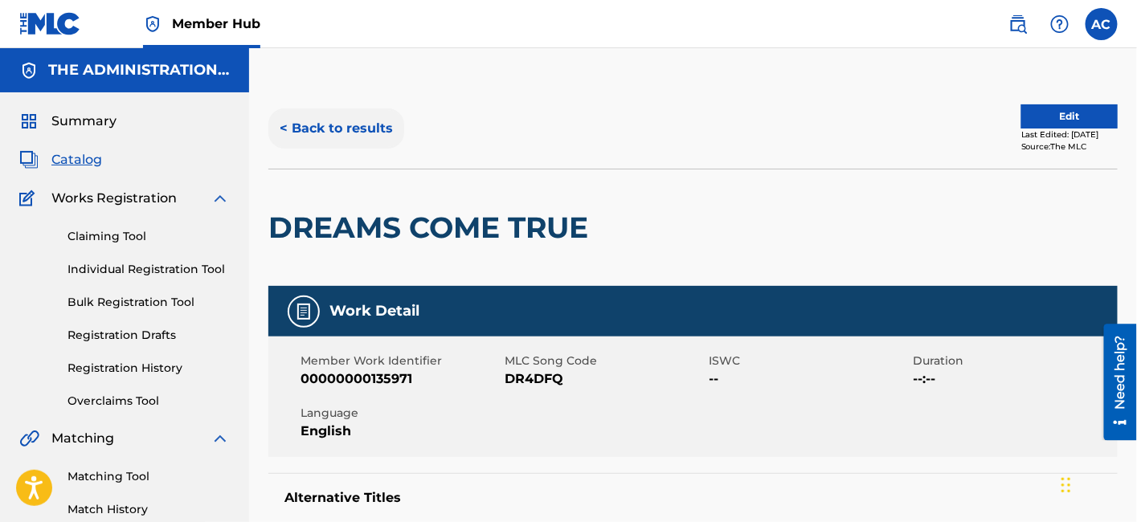
click at [359, 134] on button "< Back to results" at bounding box center [336, 129] width 136 height 40
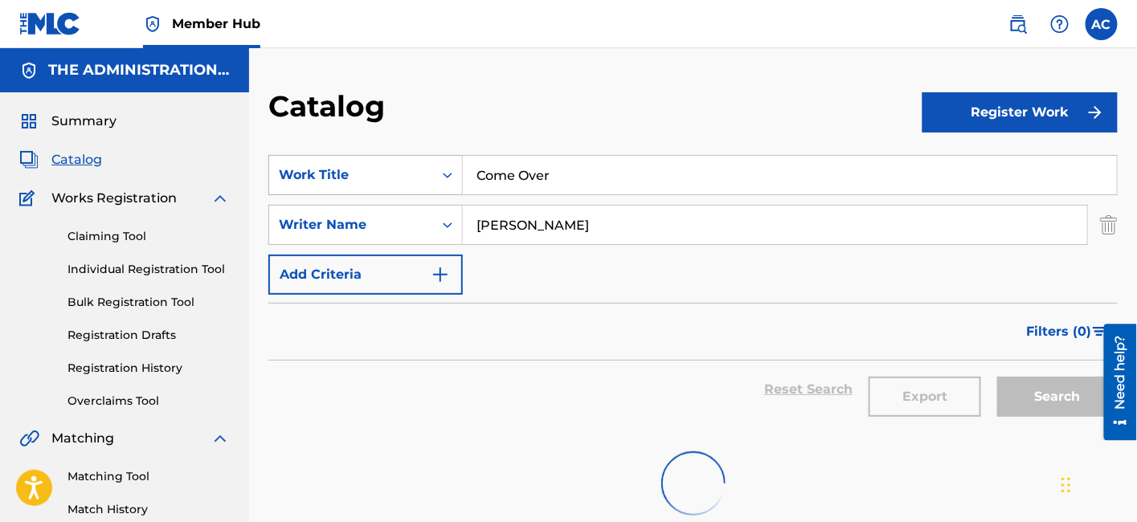
click at [440, 167] on icon "Search Form" at bounding box center [448, 175] width 16 height 16
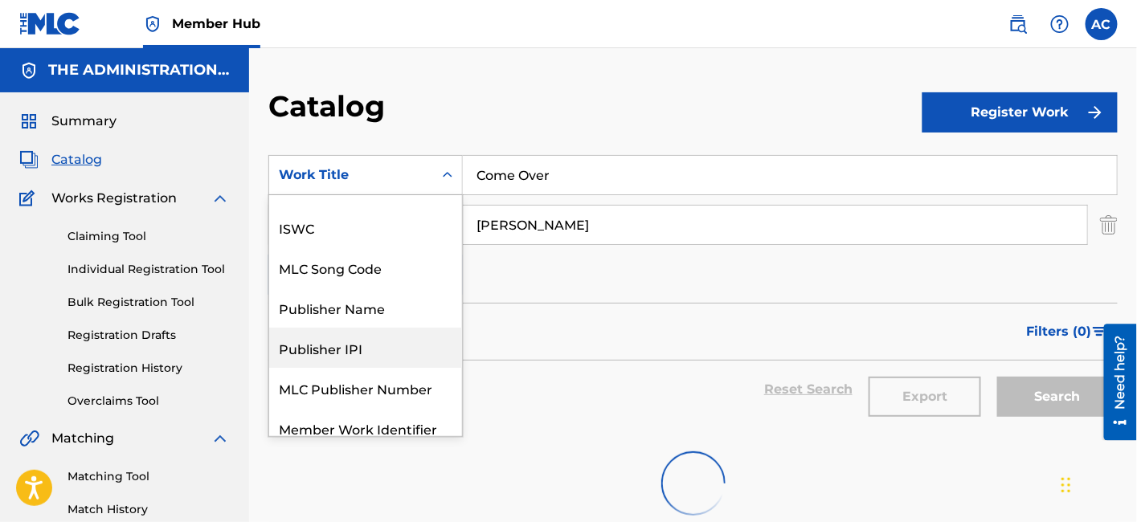
scroll to position [25, 0]
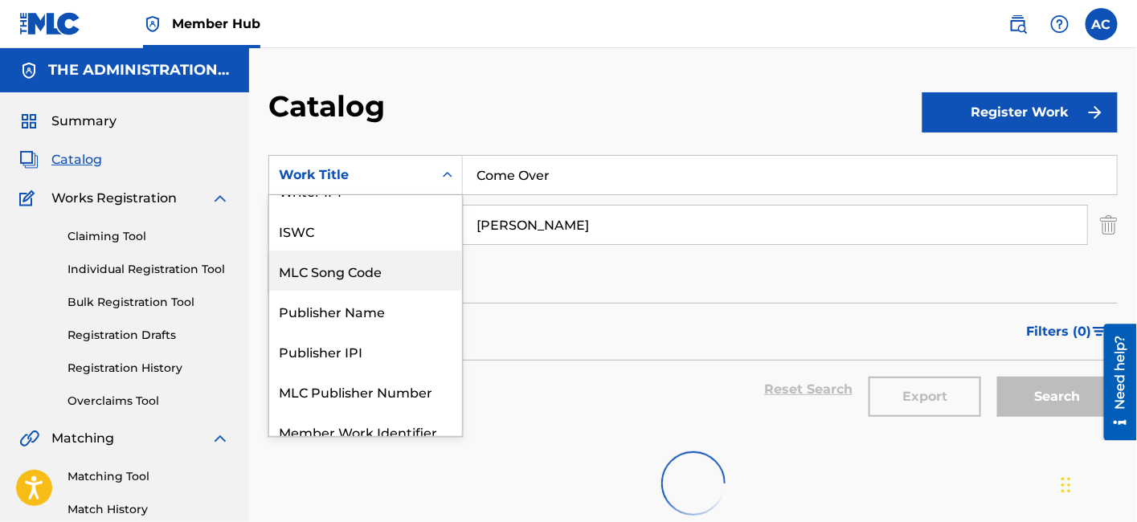
click at [401, 264] on div "MLC Song Code" at bounding box center [365, 271] width 193 height 40
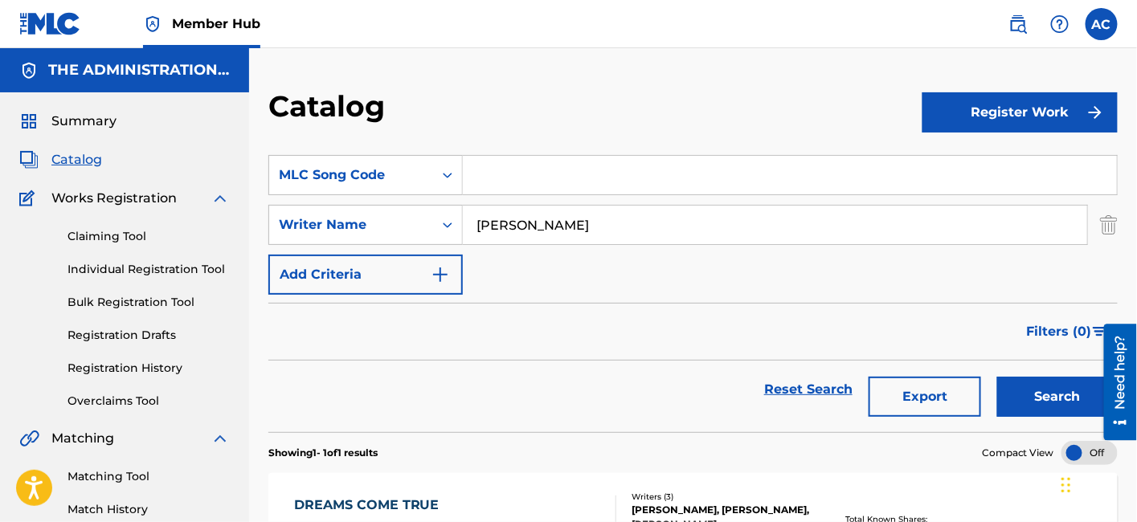
click at [494, 185] on input "Search Form" at bounding box center [790, 175] width 654 height 39
paste input "CB5AMV"
click at [494, 185] on input "CB5AMV" at bounding box center [790, 175] width 654 height 39
type input "CB5AMV"
click at [1113, 227] on img "Search Form" at bounding box center [1109, 225] width 18 height 40
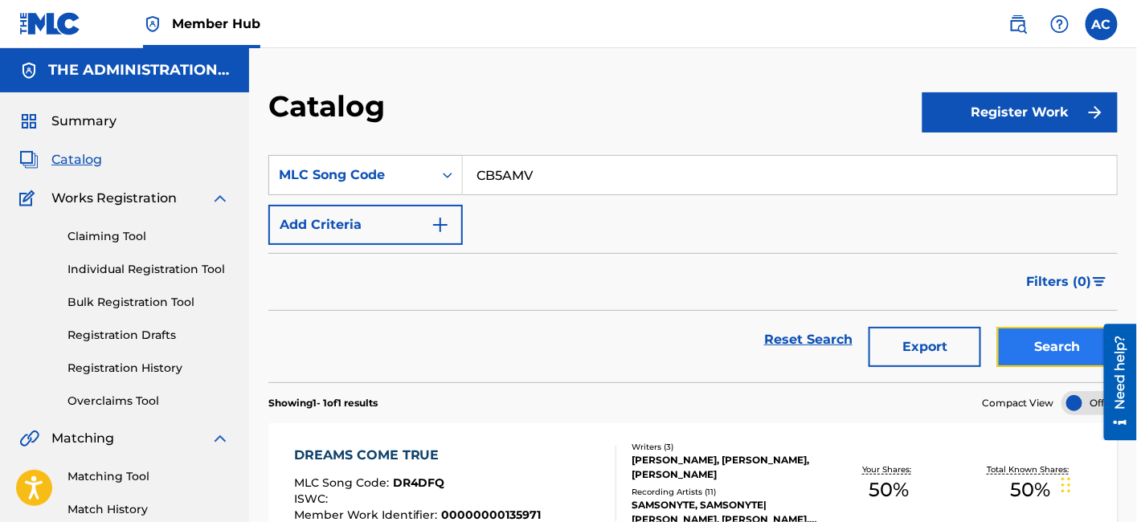
click at [1018, 350] on button "Search" at bounding box center [1057, 347] width 121 height 40
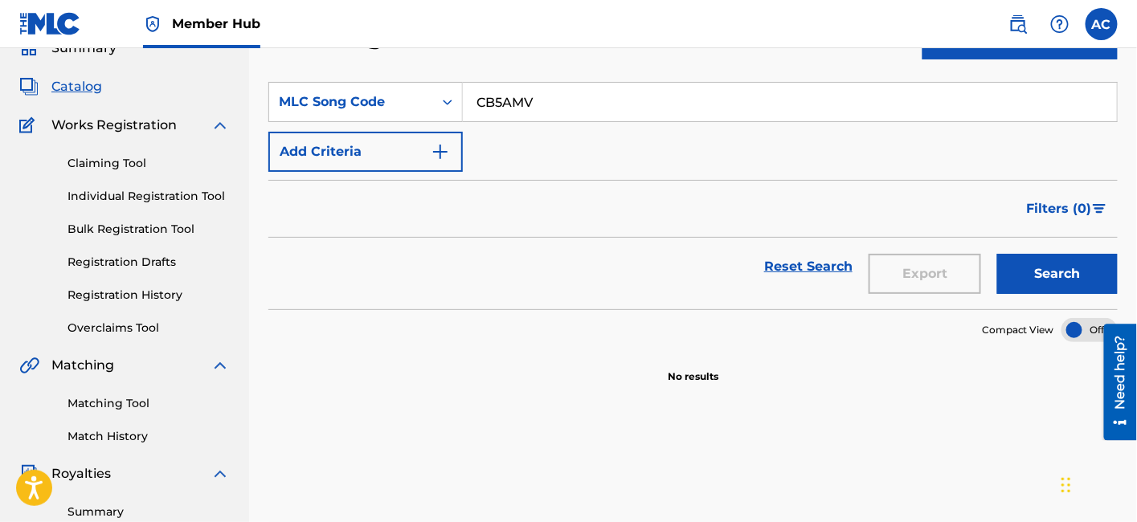
scroll to position [0, 0]
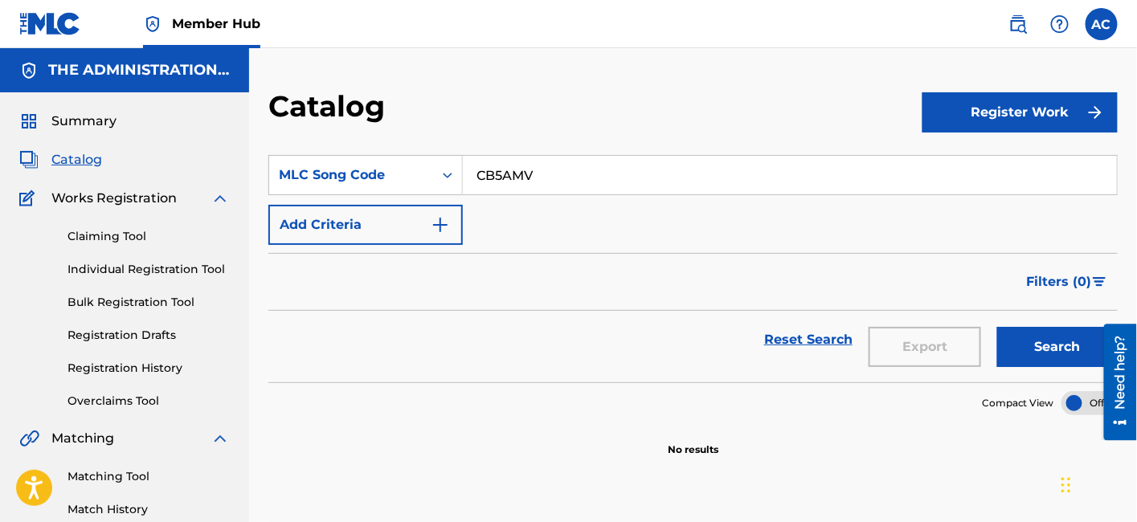
click at [551, 164] on input "CB5AMV" at bounding box center [790, 175] width 654 height 39
click at [1010, 23] on img at bounding box center [1018, 23] width 19 height 19
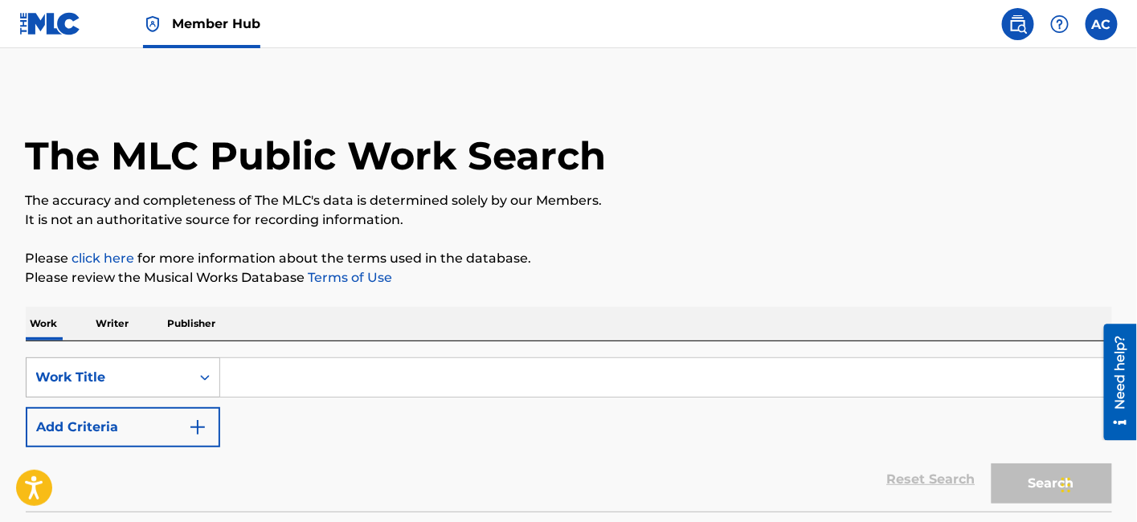
click at [207, 383] on div "Work Title" at bounding box center [123, 378] width 195 height 40
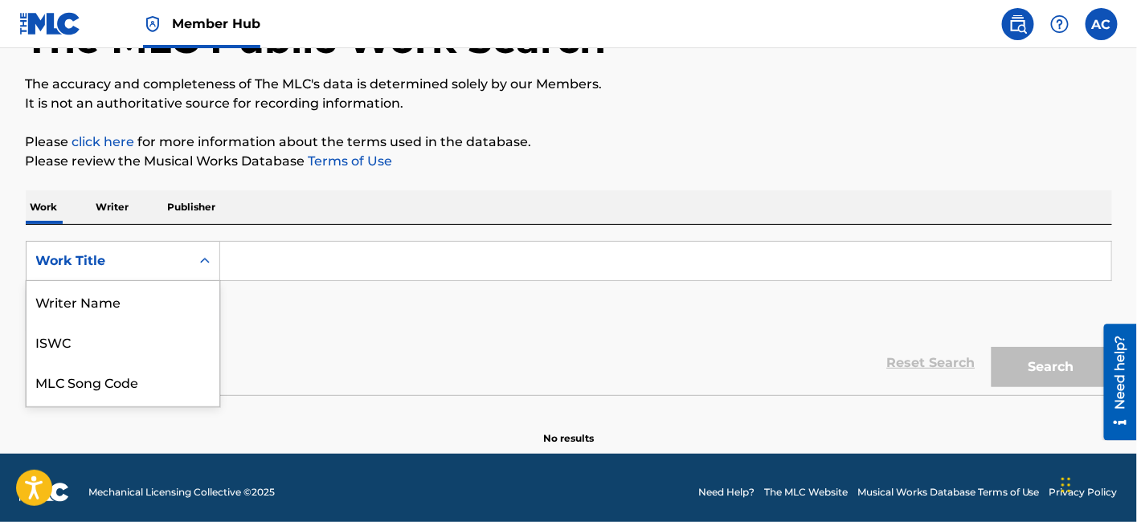
scroll to position [80, 0]
click at [140, 308] on div "MLC Song Code" at bounding box center [123, 301] width 193 height 40
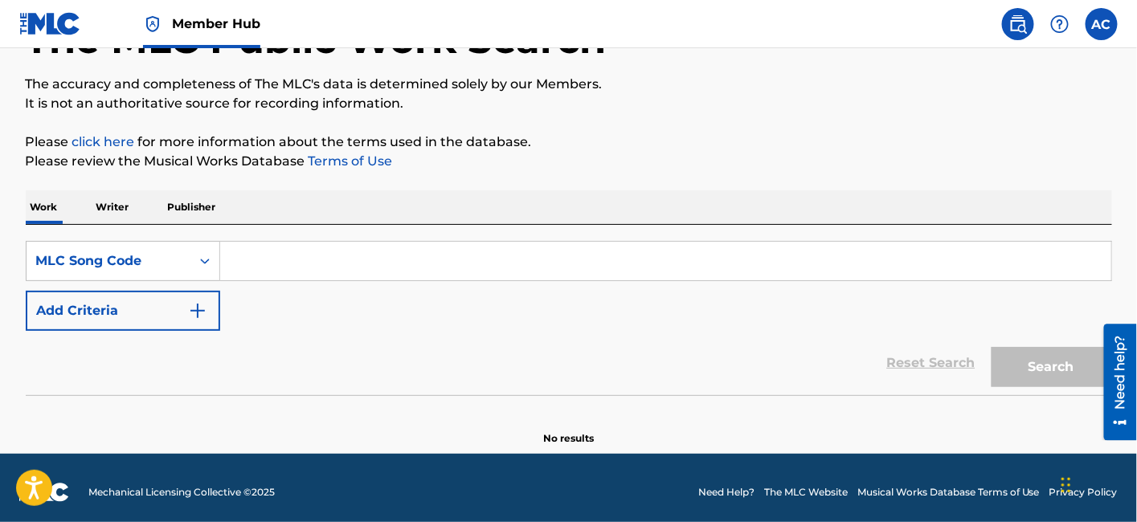
click at [259, 277] on input "Search Form" at bounding box center [665, 261] width 891 height 39
paste input "CB5AMV"
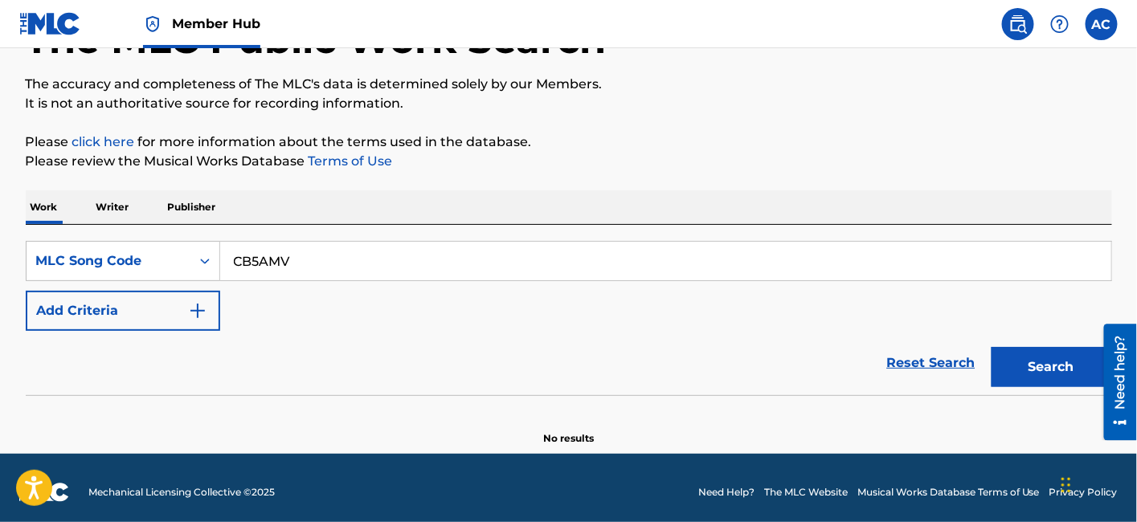
type input "CB5AMV"
click at [992, 347] on button "Search" at bounding box center [1052, 367] width 121 height 40
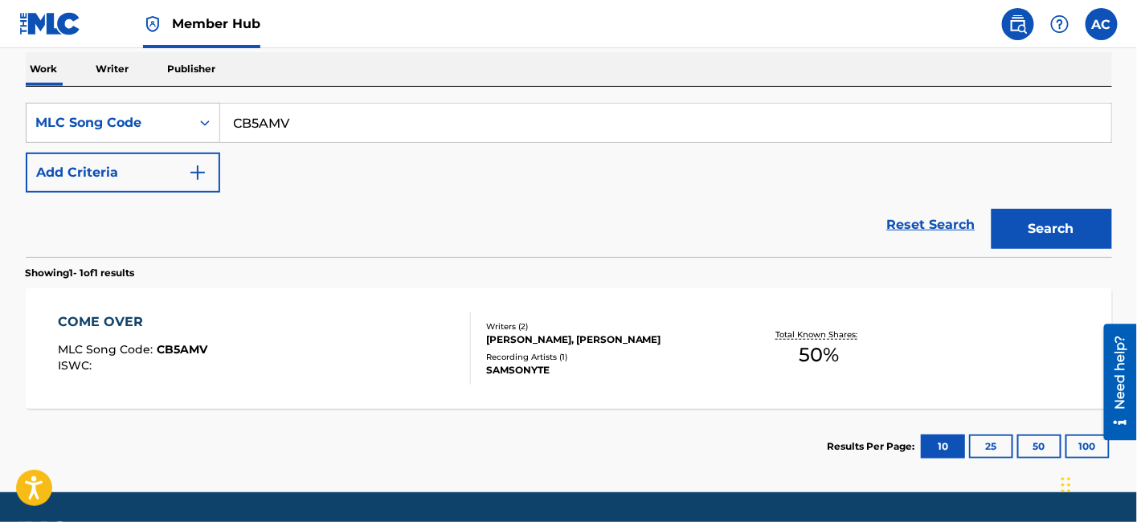
scroll to position [254, 0]
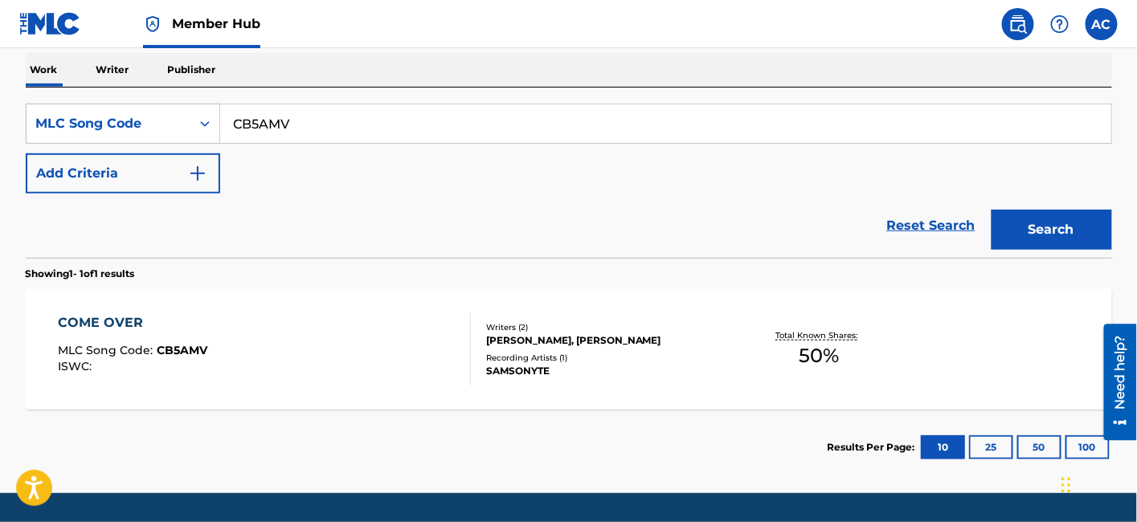
click at [331, 350] on div "COME OVER MLC Song Code : CB5AMV ISWC :" at bounding box center [264, 349] width 413 height 72
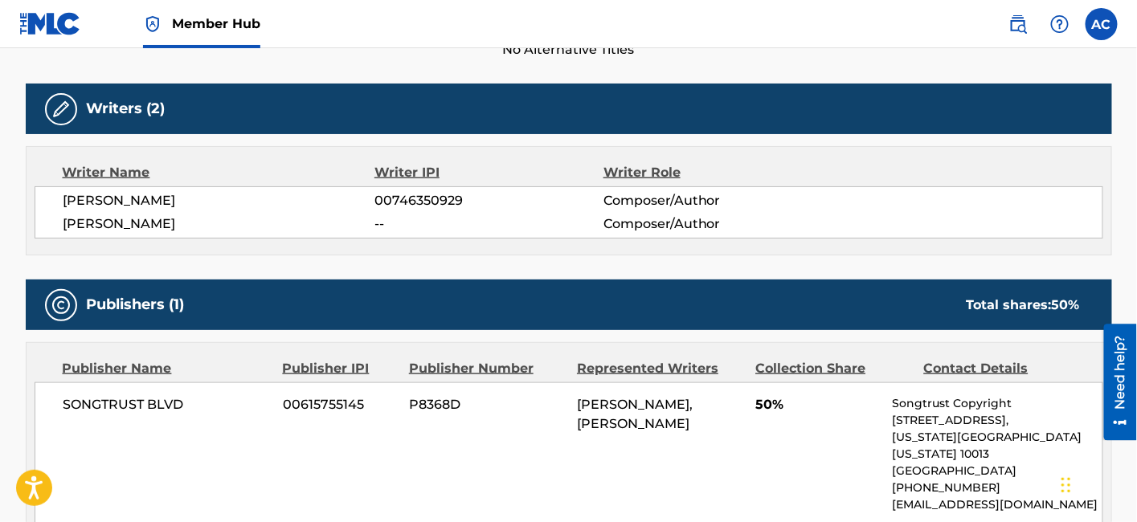
scroll to position [482, 0]
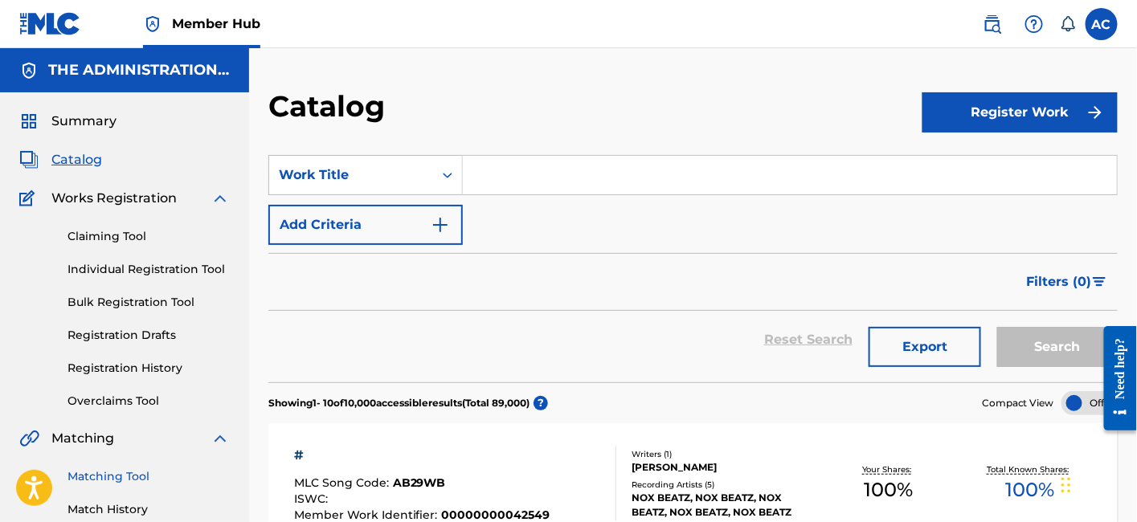
click at [137, 469] on link "Matching Tool" at bounding box center [149, 477] width 162 height 17
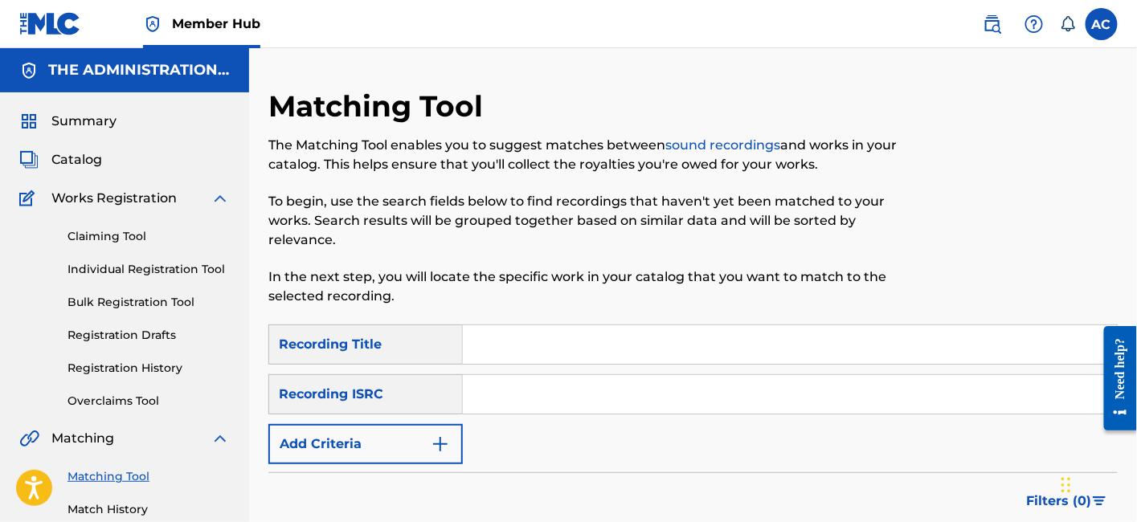
click at [520, 391] on input "Search Form" at bounding box center [790, 394] width 654 height 39
paste input "QMPKX1724168"
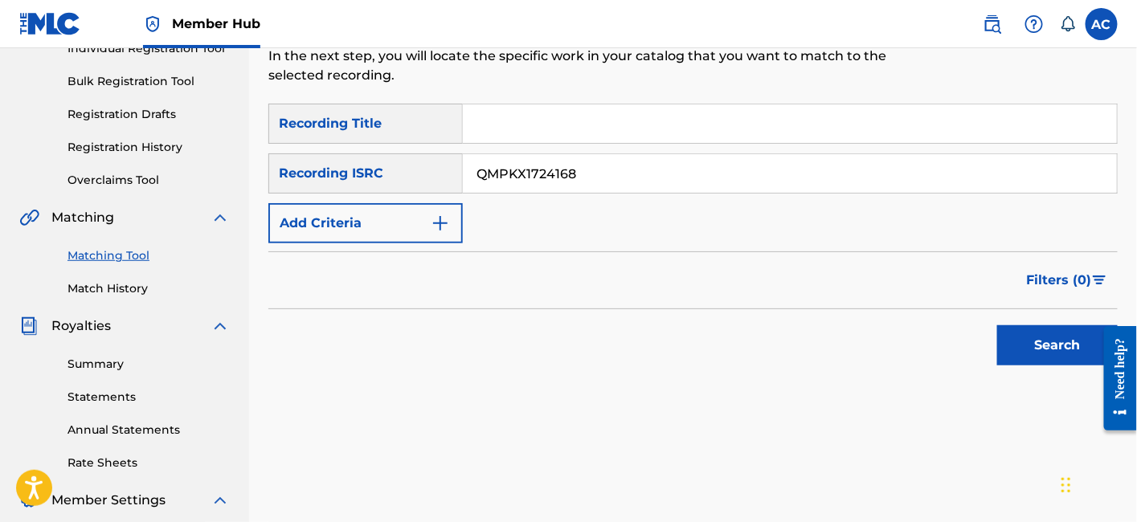
scroll to position [225, 0]
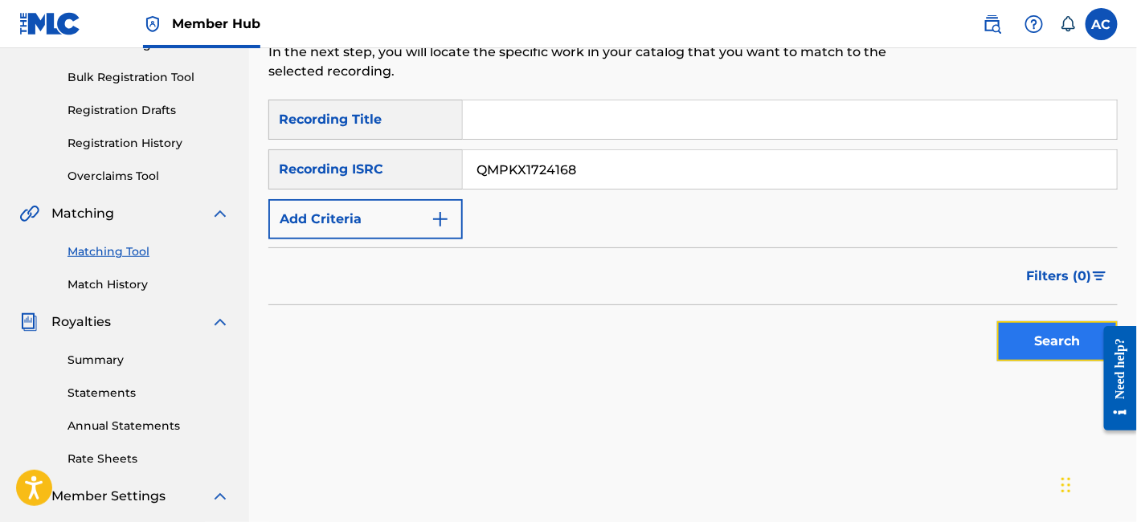
click at [1064, 328] on button "Search" at bounding box center [1057, 342] width 121 height 40
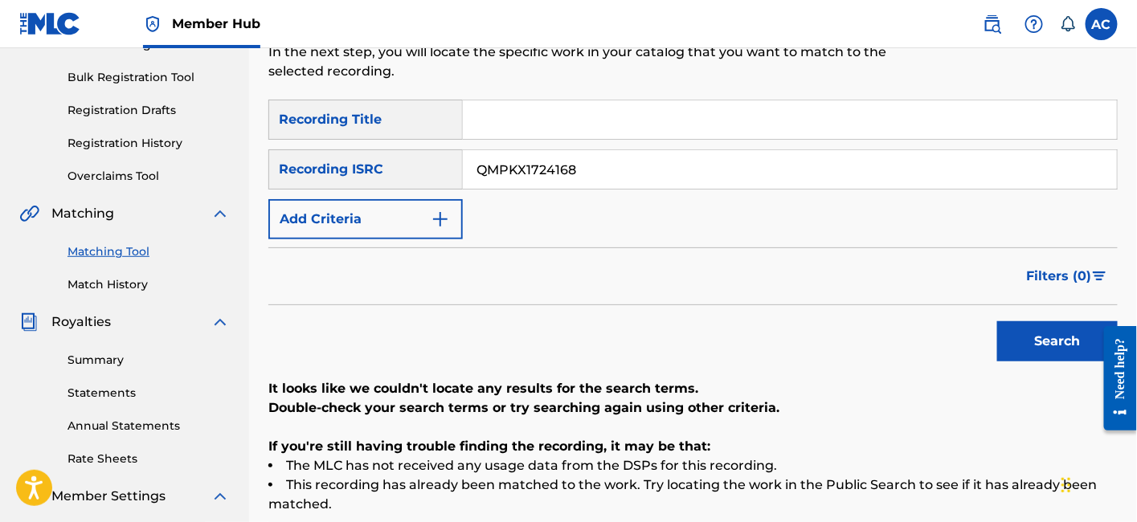
click at [562, 150] on input "QMPKX1724168" at bounding box center [790, 169] width 654 height 39
paste input "42204"
click at [997, 322] on button "Search" at bounding box center [1057, 342] width 121 height 40
click at [523, 154] on input "QMPKX1742204" at bounding box center [790, 169] width 654 height 39
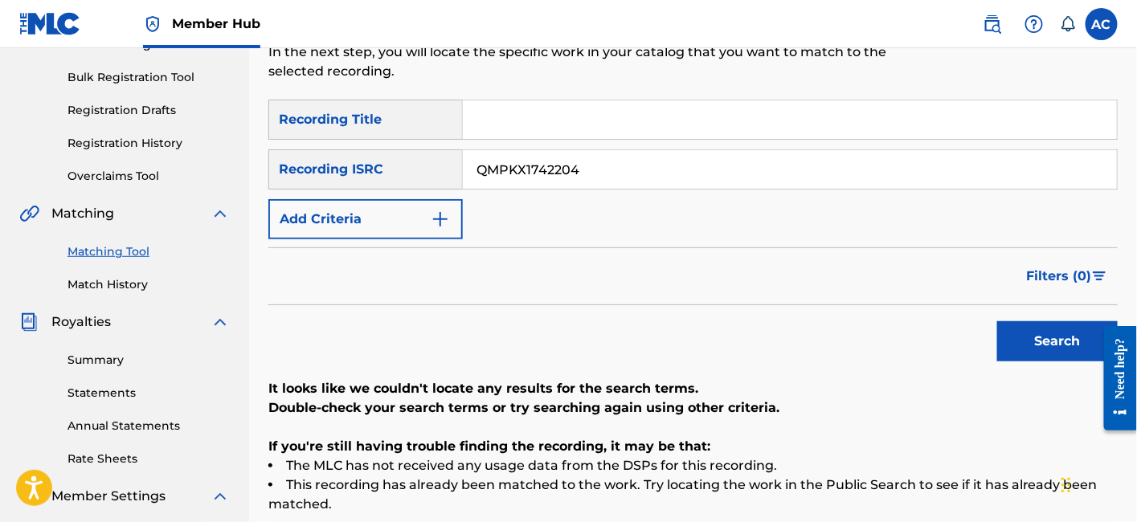
click at [523, 154] on input "QMPKX1742204" at bounding box center [790, 169] width 654 height 39
paste input "56260"
click at [997, 322] on button "Search" at bounding box center [1057, 342] width 121 height 40
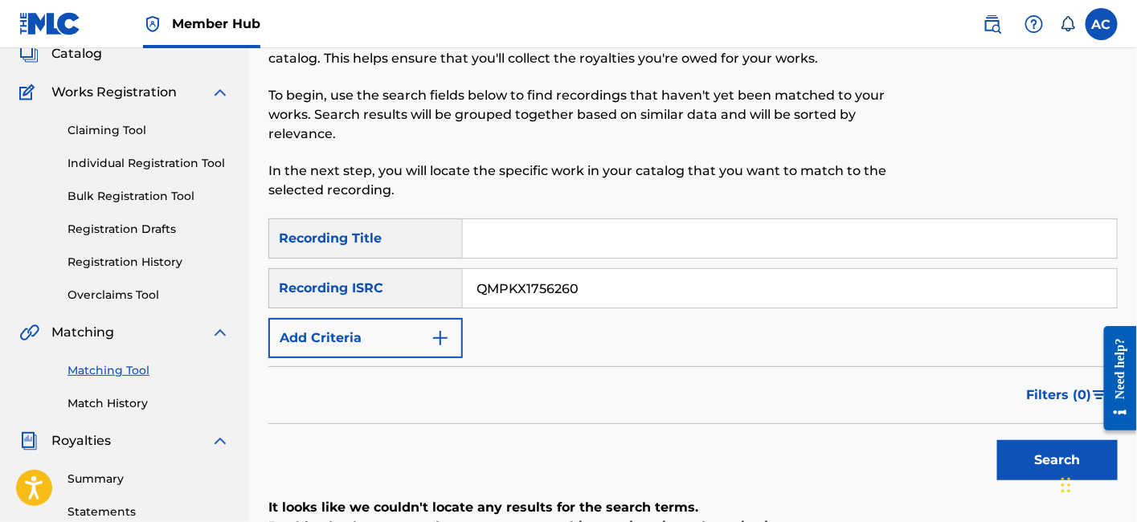
scroll to position [100, 0]
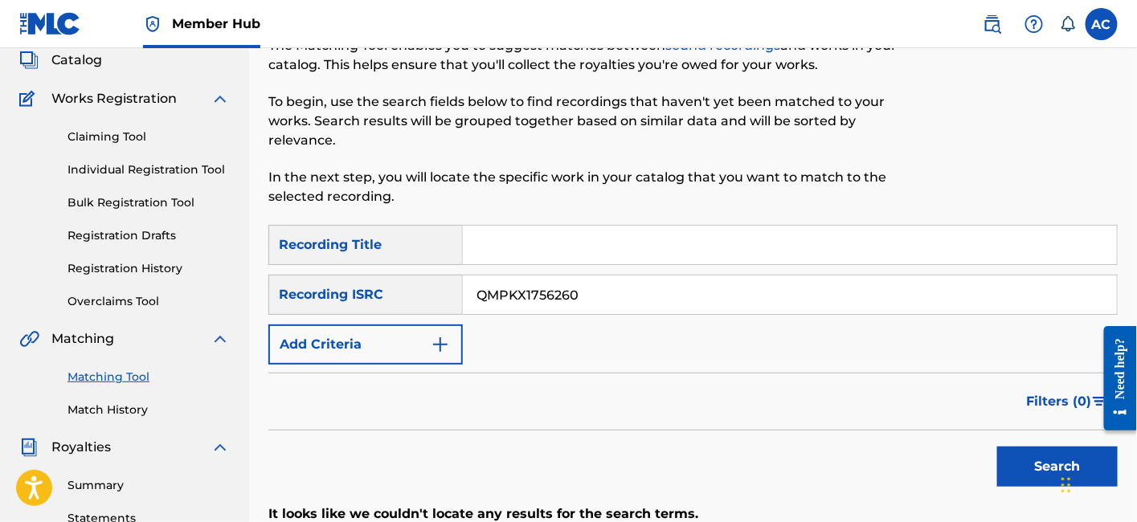
click at [627, 290] on input "QMPKX1756260" at bounding box center [790, 295] width 654 height 39
paste input "ZES81818321"
click at [997, 447] on button "Search" at bounding box center [1057, 467] width 121 height 40
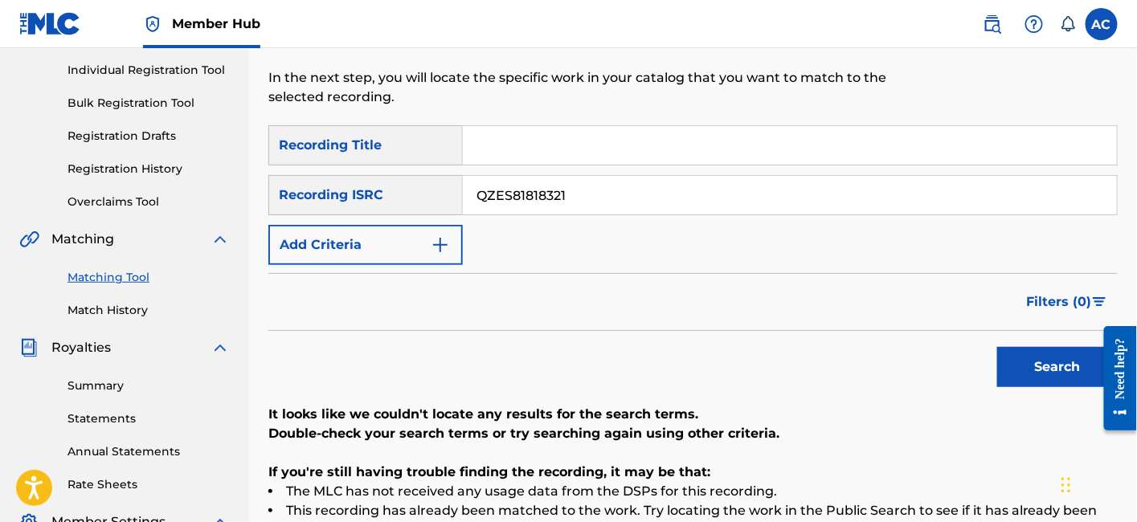
scroll to position [197, 0]
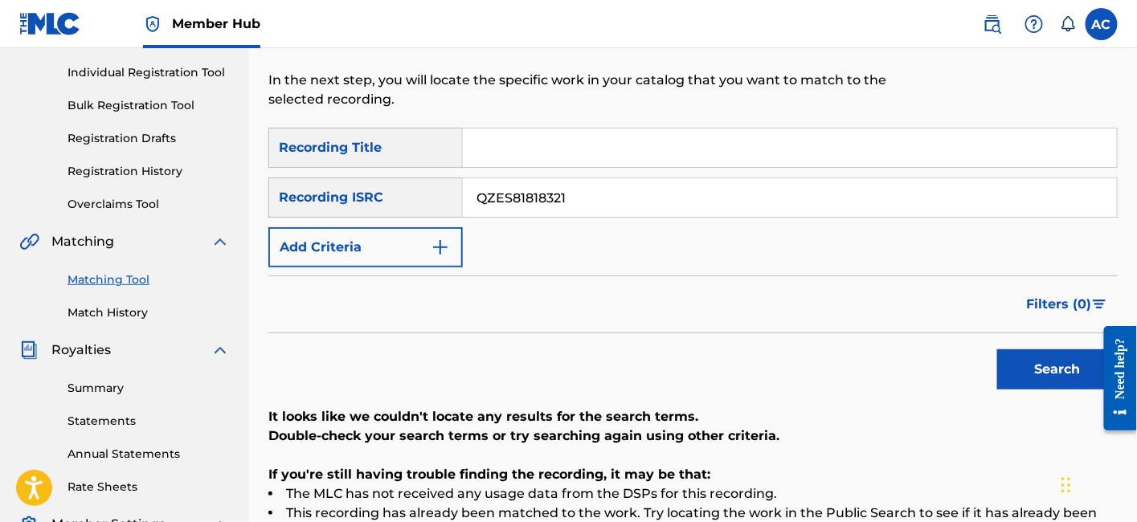
click at [572, 187] on input "QZES81818321" at bounding box center [790, 197] width 654 height 39
paste input "HN42168267"
click at [997, 350] on button "Search" at bounding box center [1057, 370] width 121 height 40
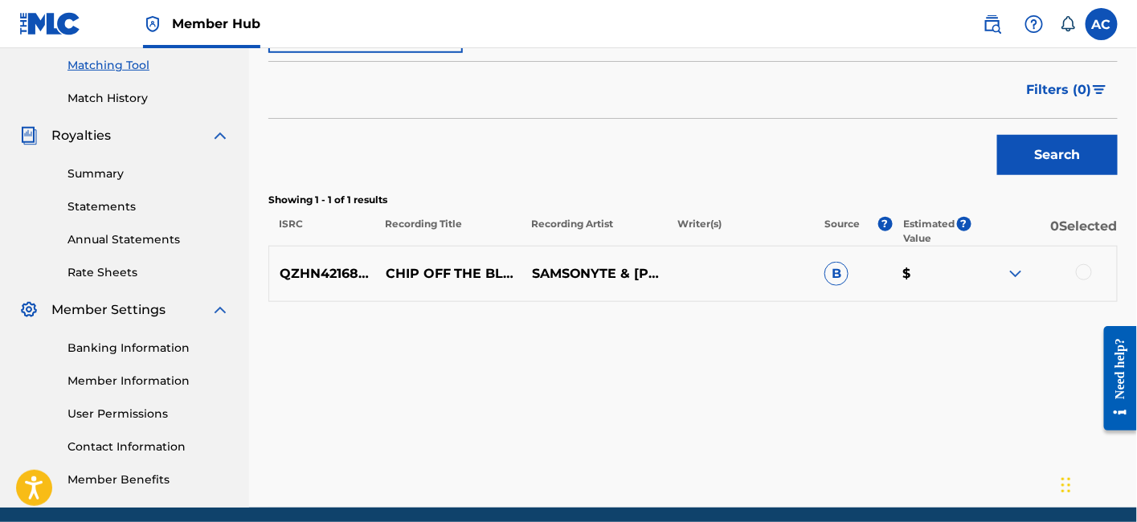
scroll to position [423, 0]
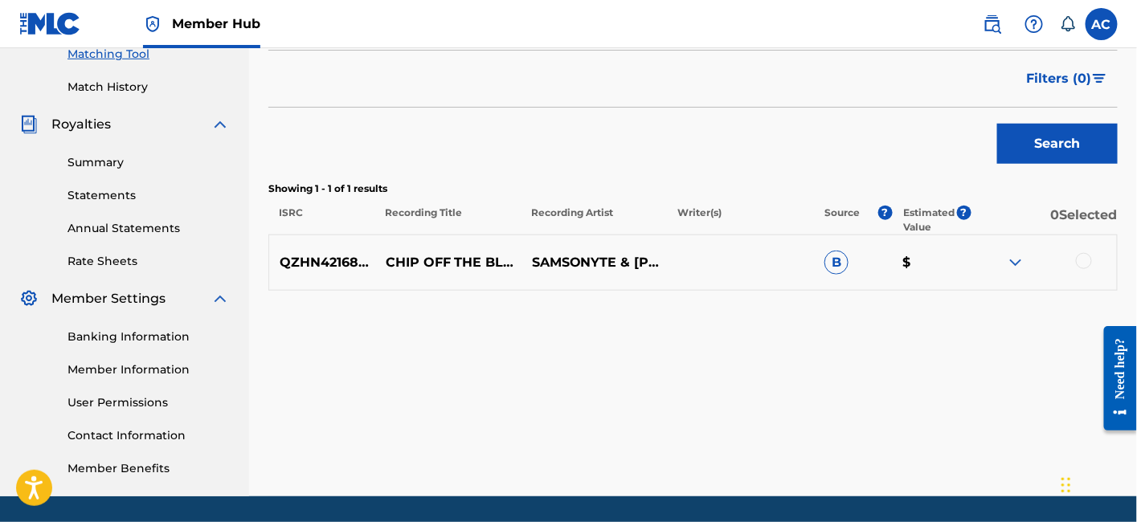
click at [1091, 253] on div at bounding box center [1084, 261] width 16 height 16
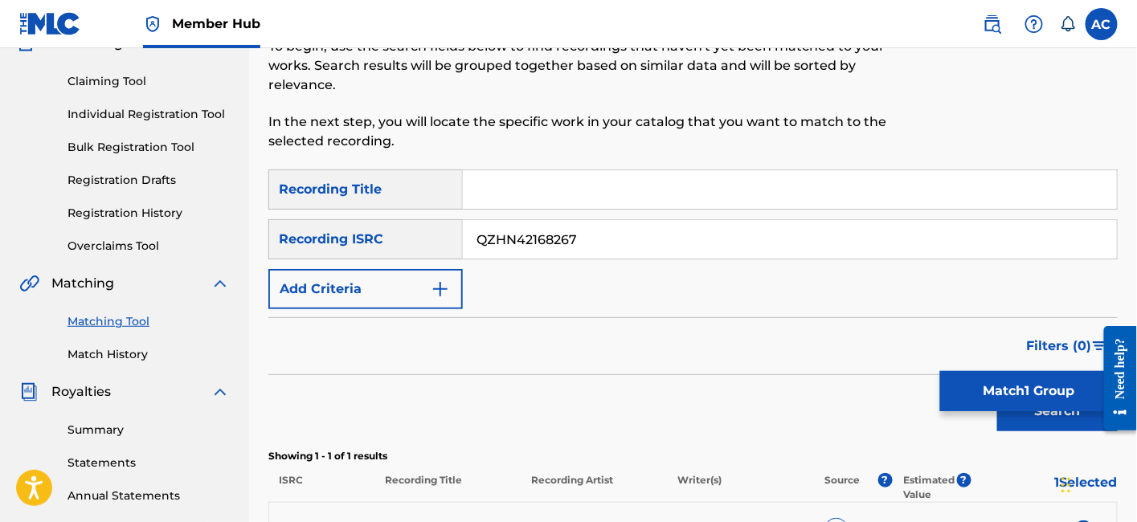
scroll to position [142, 0]
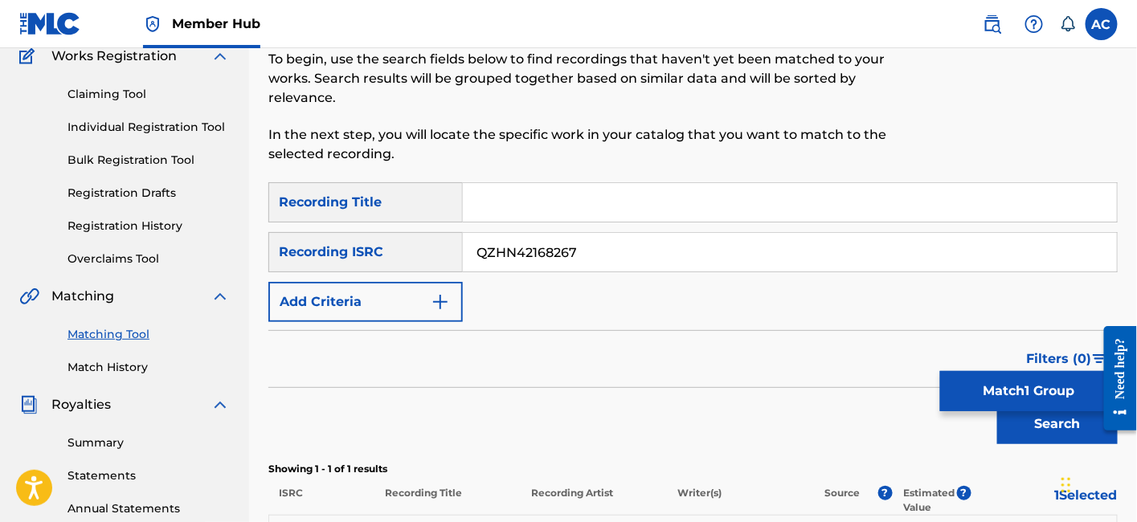
click at [614, 235] on input "QZHN42168267" at bounding box center [790, 252] width 654 height 39
click at [588, 234] on input "QZHN42168267" at bounding box center [790, 252] width 654 height 39
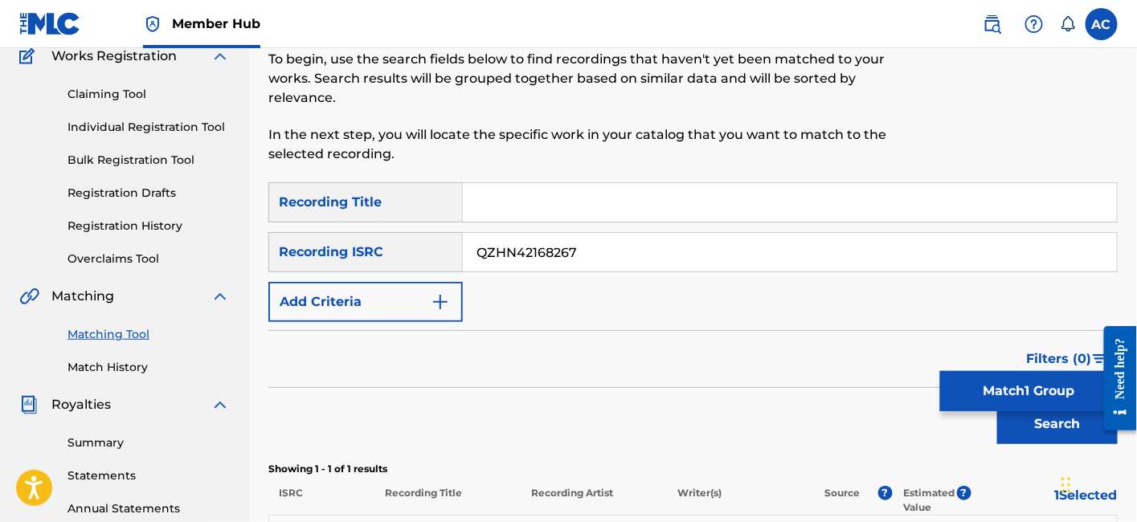
paste input "B2072949"
type input "QZHNB2072949"
click at [997, 404] on button "Search" at bounding box center [1057, 424] width 121 height 40
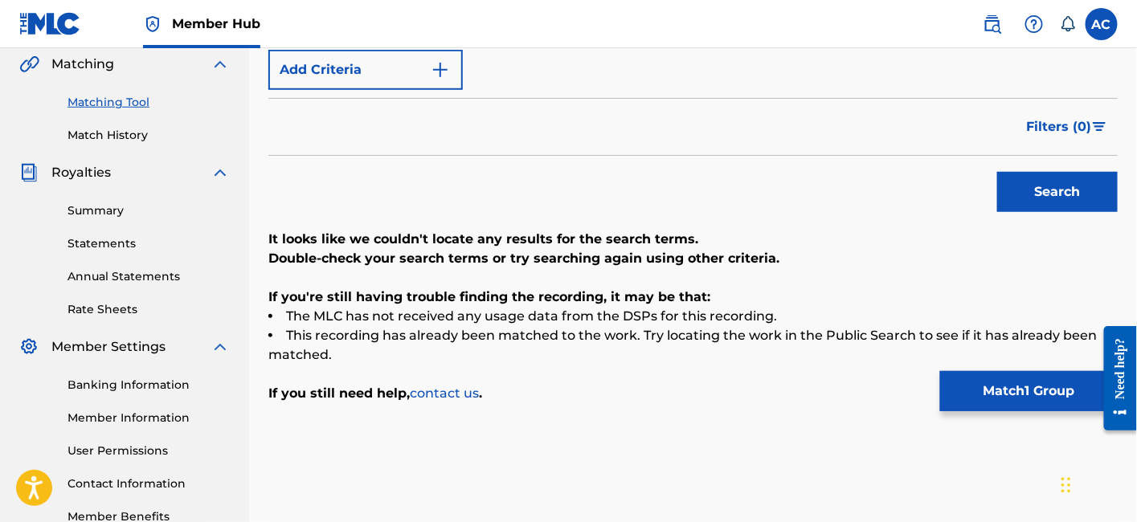
scroll to position [376, 0]
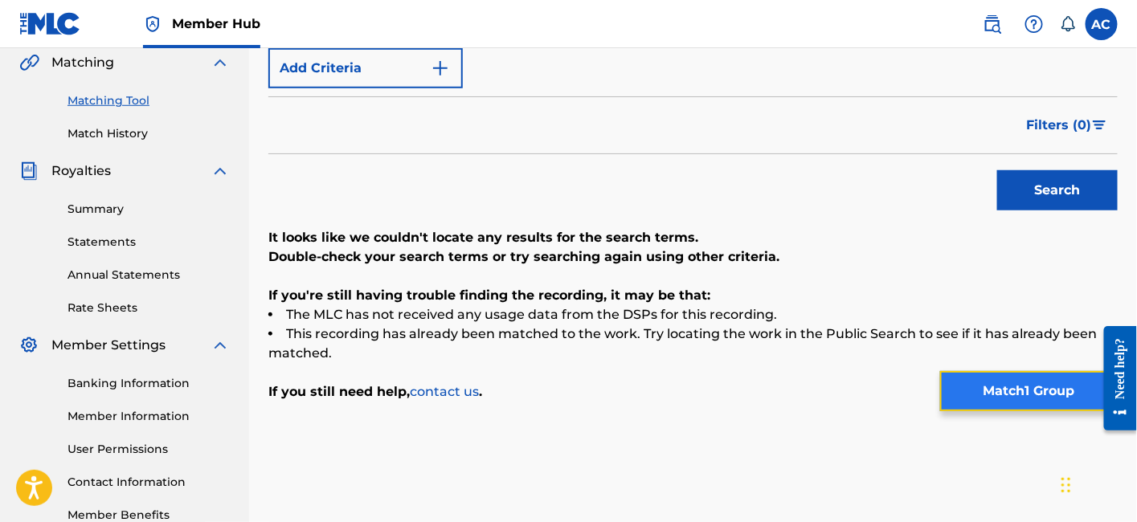
click at [978, 383] on button "Match 1 Group" at bounding box center [1029, 391] width 178 height 40
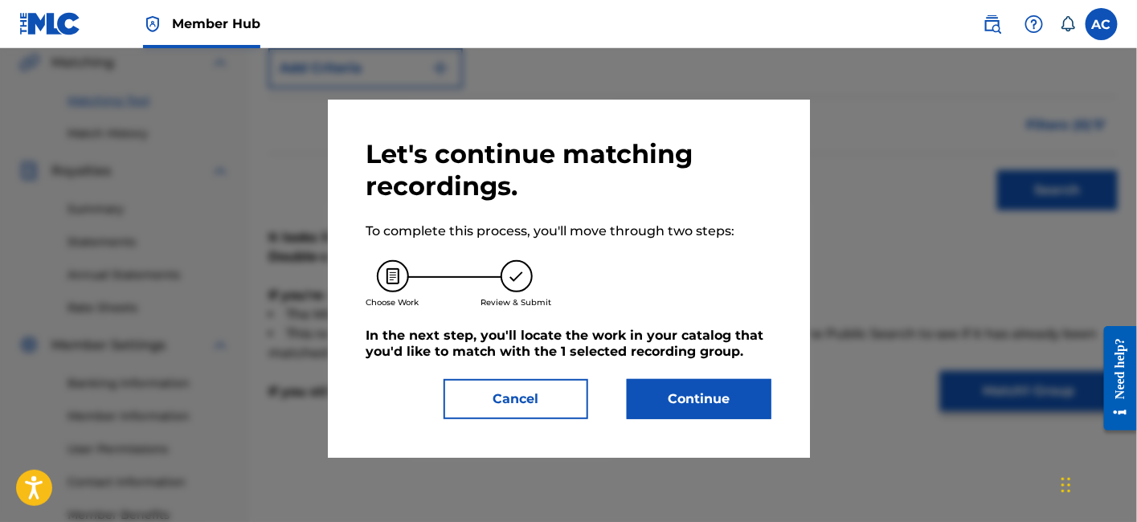
click at [711, 361] on div "Let's continue matching recordings. To complete this process, you'll move throu…" at bounding box center [569, 278] width 405 height 281
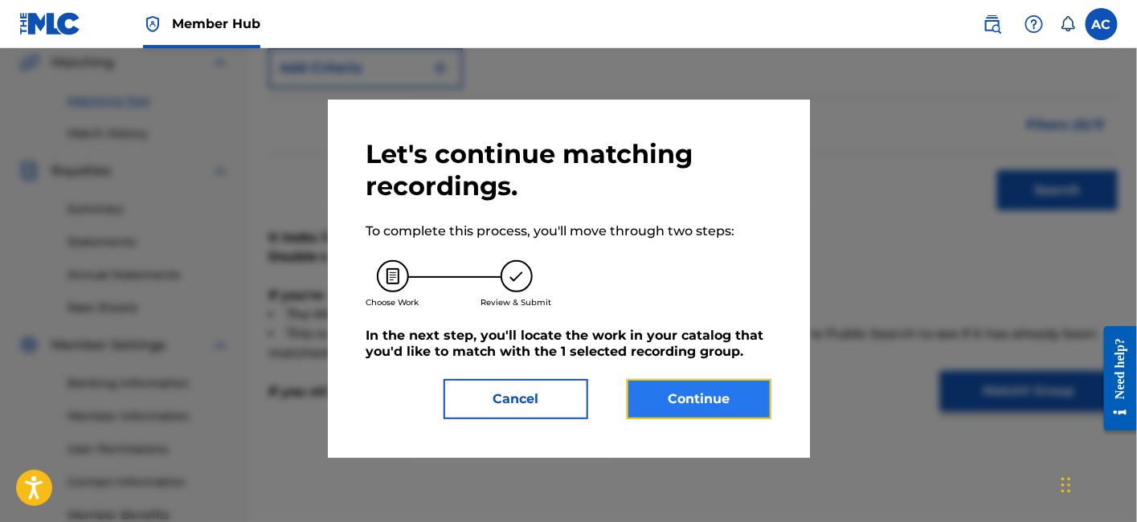
click at [695, 395] on button "Continue" at bounding box center [699, 399] width 145 height 40
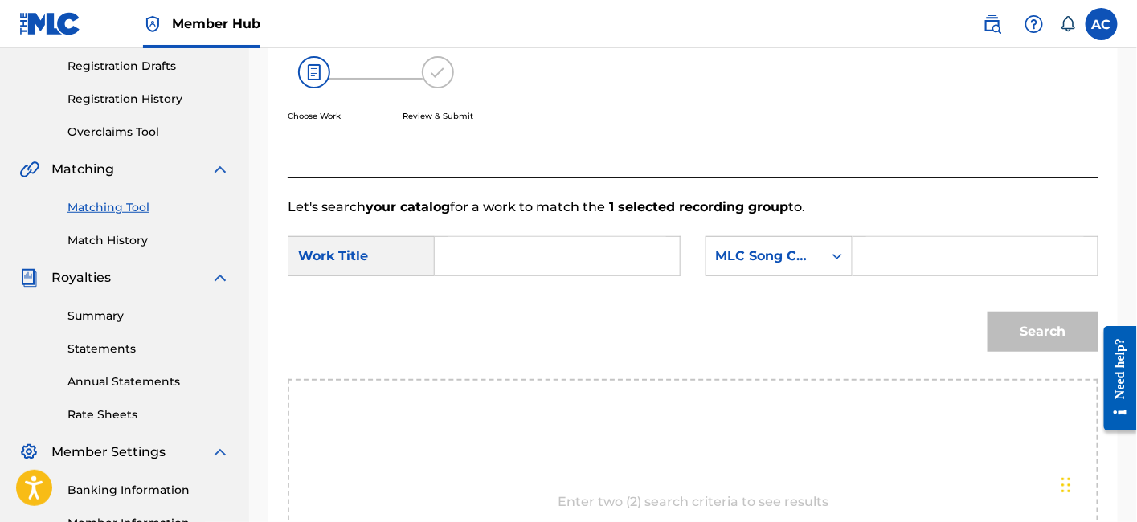
scroll to position [255, 0]
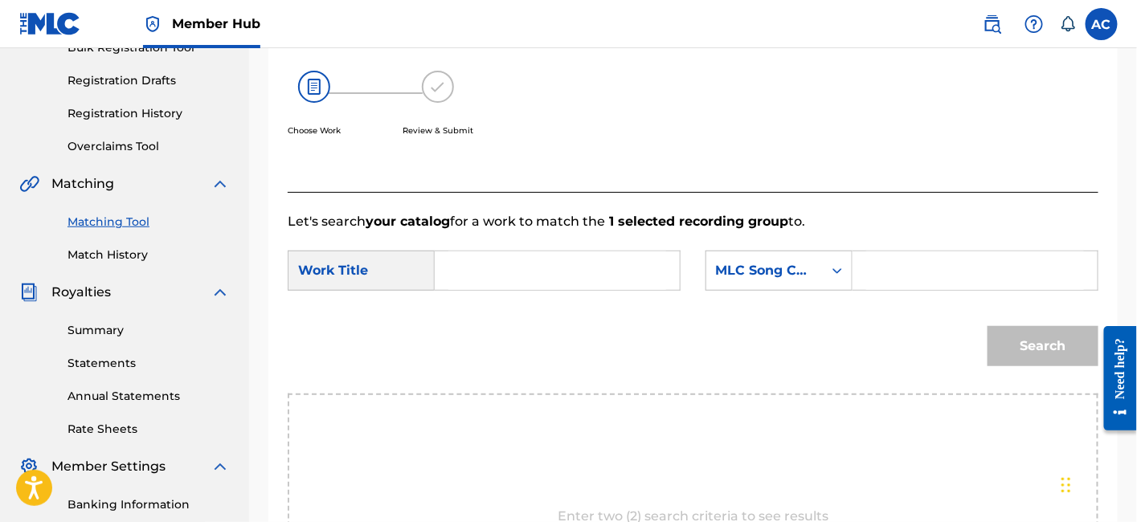
click at [576, 295] on div "SearchWithCriteria0bec2278-28ec-43ca-b9b8-a4af38dbd54e Work Title SearchWithCri…" at bounding box center [693, 276] width 811 height 50
click at [576, 258] on input "Search Form" at bounding box center [558, 271] width 218 height 39
paste input "CHIP OFF THE BLOCK"
type input "CHIP OFF THE BLOCK"
click at [860, 277] on div "Search Form" at bounding box center [976, 271] width 246 height 40
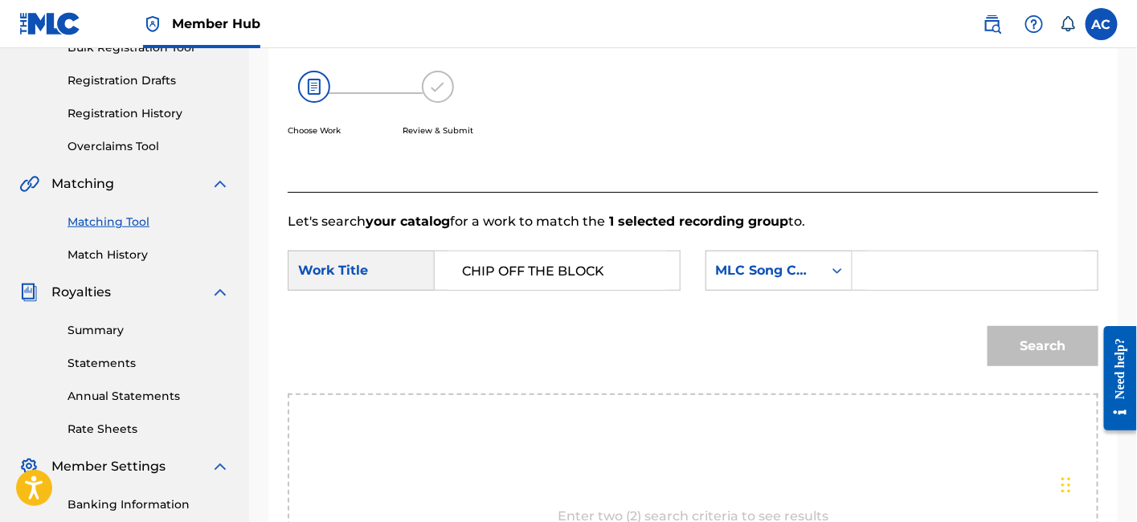
click at [875, 271] on input "Search Form" at bounding box center [975, 271] width 218 height 39
paste input "CJ8PJ5"
type input "CJ8PJ5"
click at [988, 326] on button "Search" at bounding box center [1043, 346] width 111 height 40
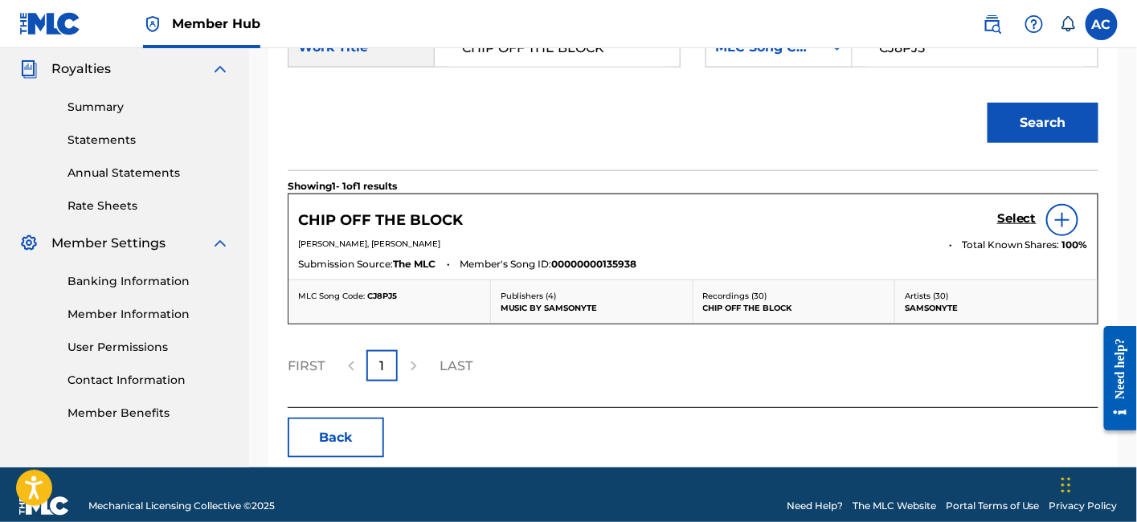
scroll to position [480, 0]
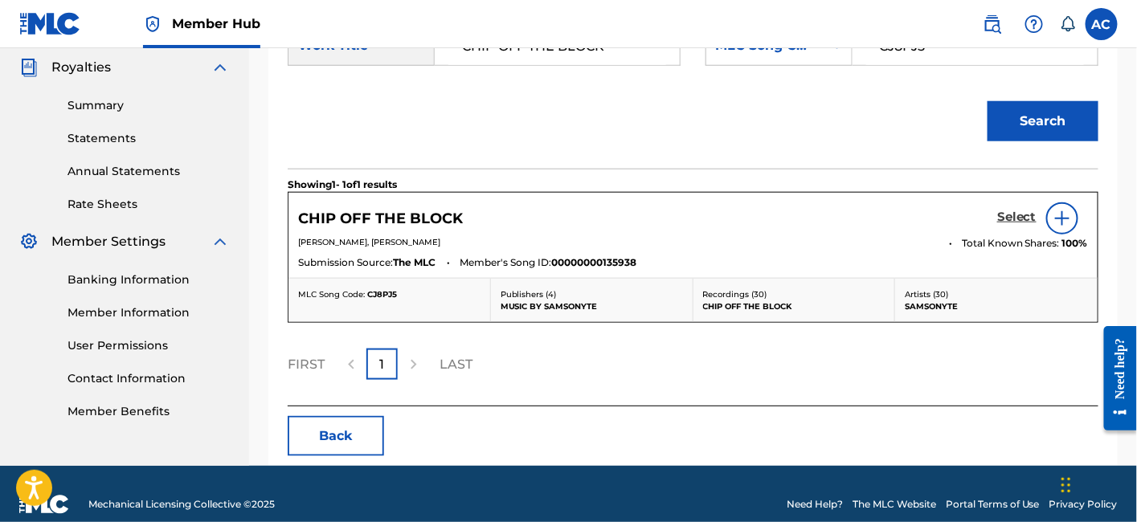
click at [1003, 219] on h5 "Select" at bounding box center [1016, 217] width 39 height 15
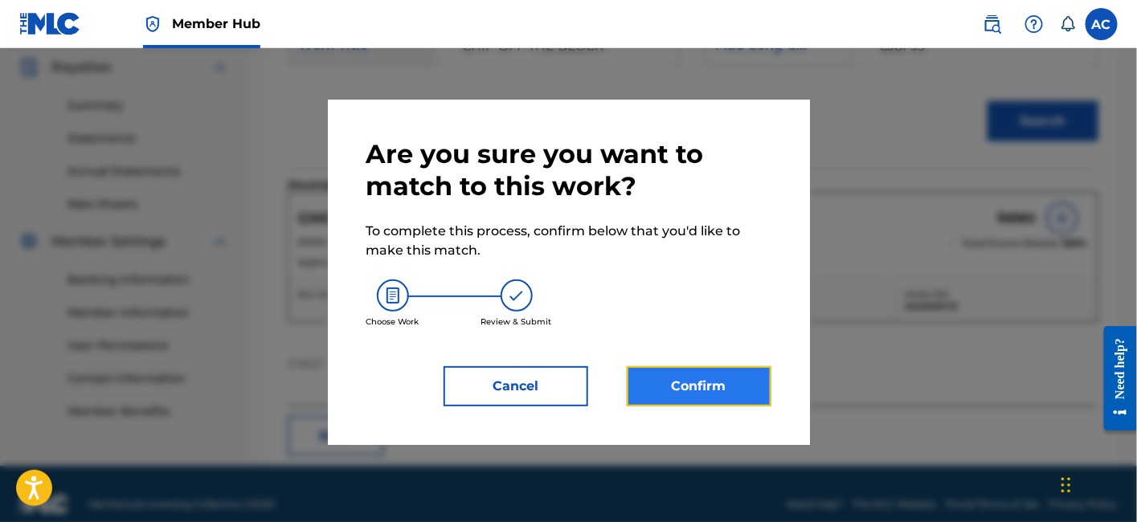
click at [723, 386] on button "Confirm" at bounding box center [699, 387] width 145 height 40
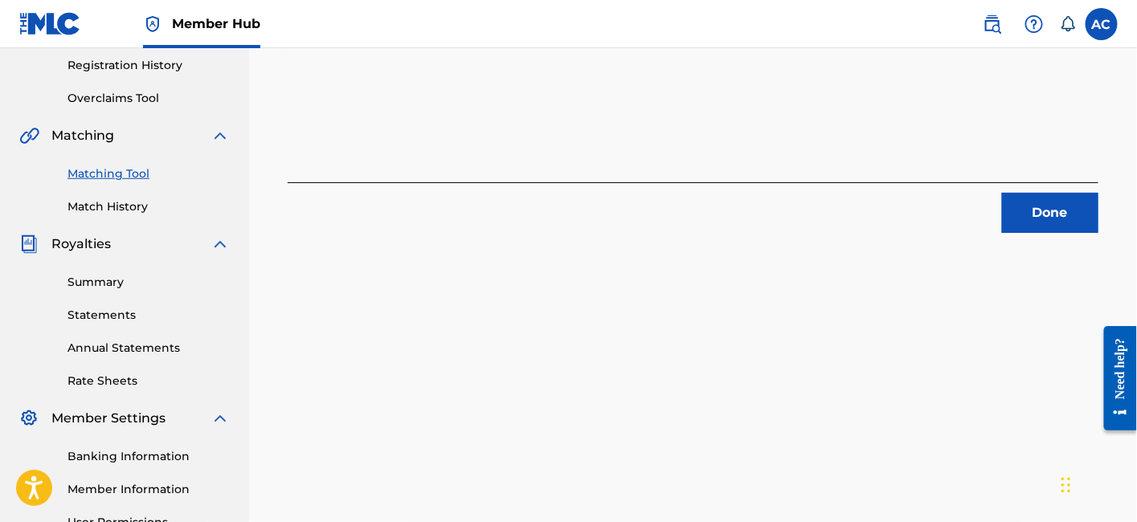
scroll to position [302, 0]
click at [1038, 203] on button "Done" at bounding box center [1050, 214] width 96 height 40
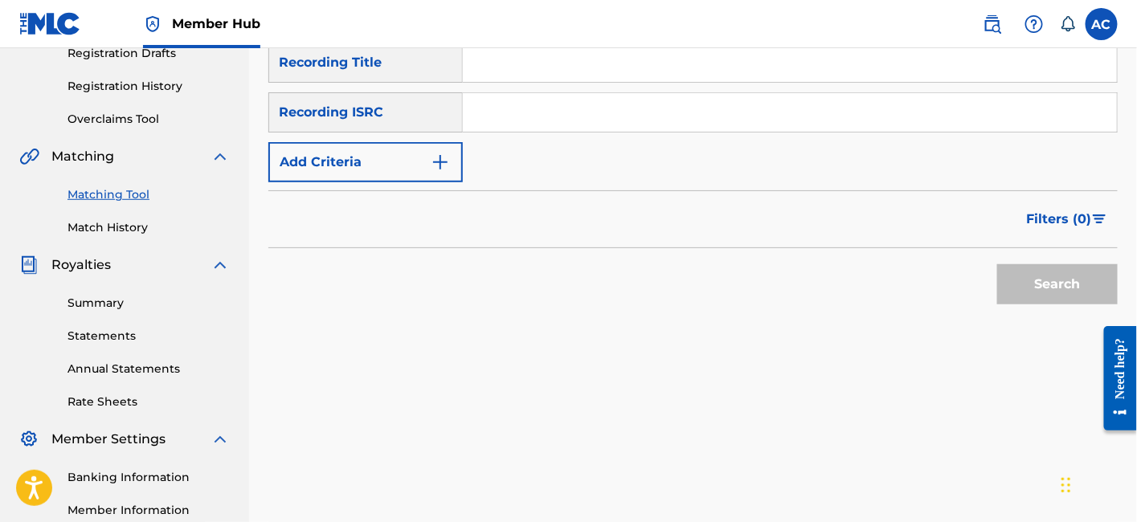
scroll to position [281, 0]
click at [568, 94] on input "Search Form" at bounding box center [790, 113] width 654 height 39
paste input "QZ8LD1731600"
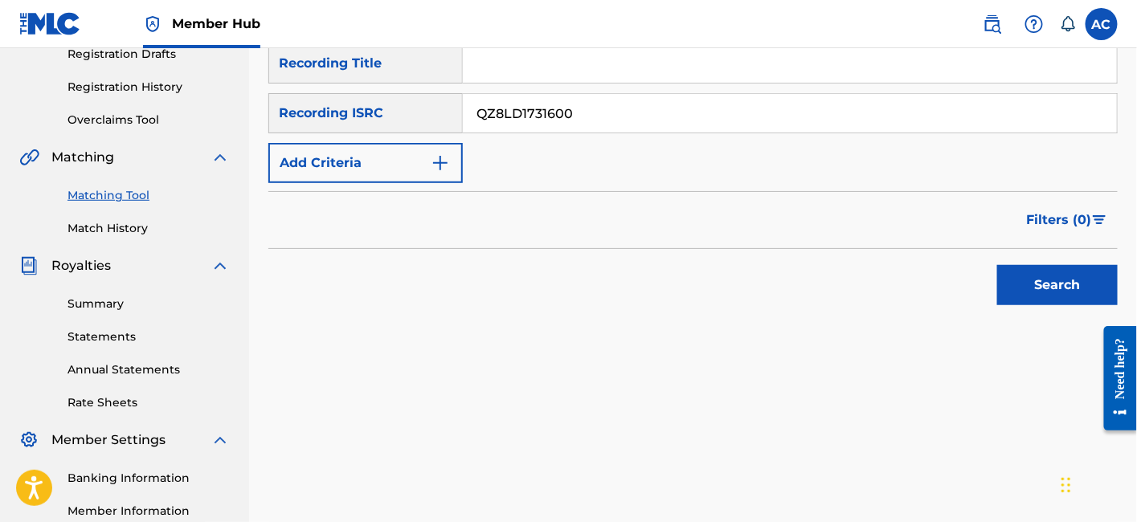
type input "QZ8LD1731600"
click at [997, 265] on button "Search" at bounding box center [1057, 285] width 121 height 40
